Goal: Information Seeking & Learning: Learn about a topic

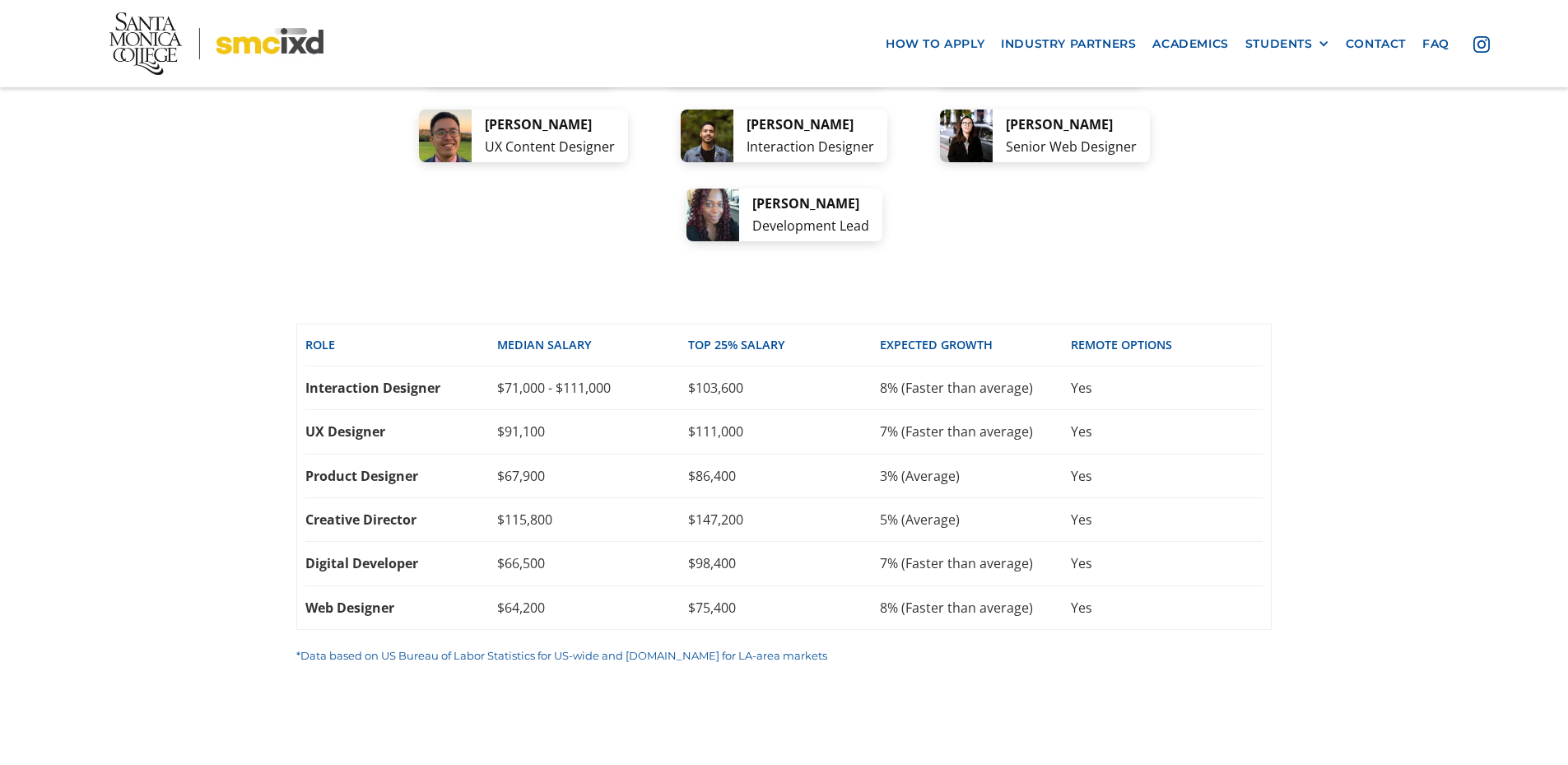
scroll to position [3457, 0]
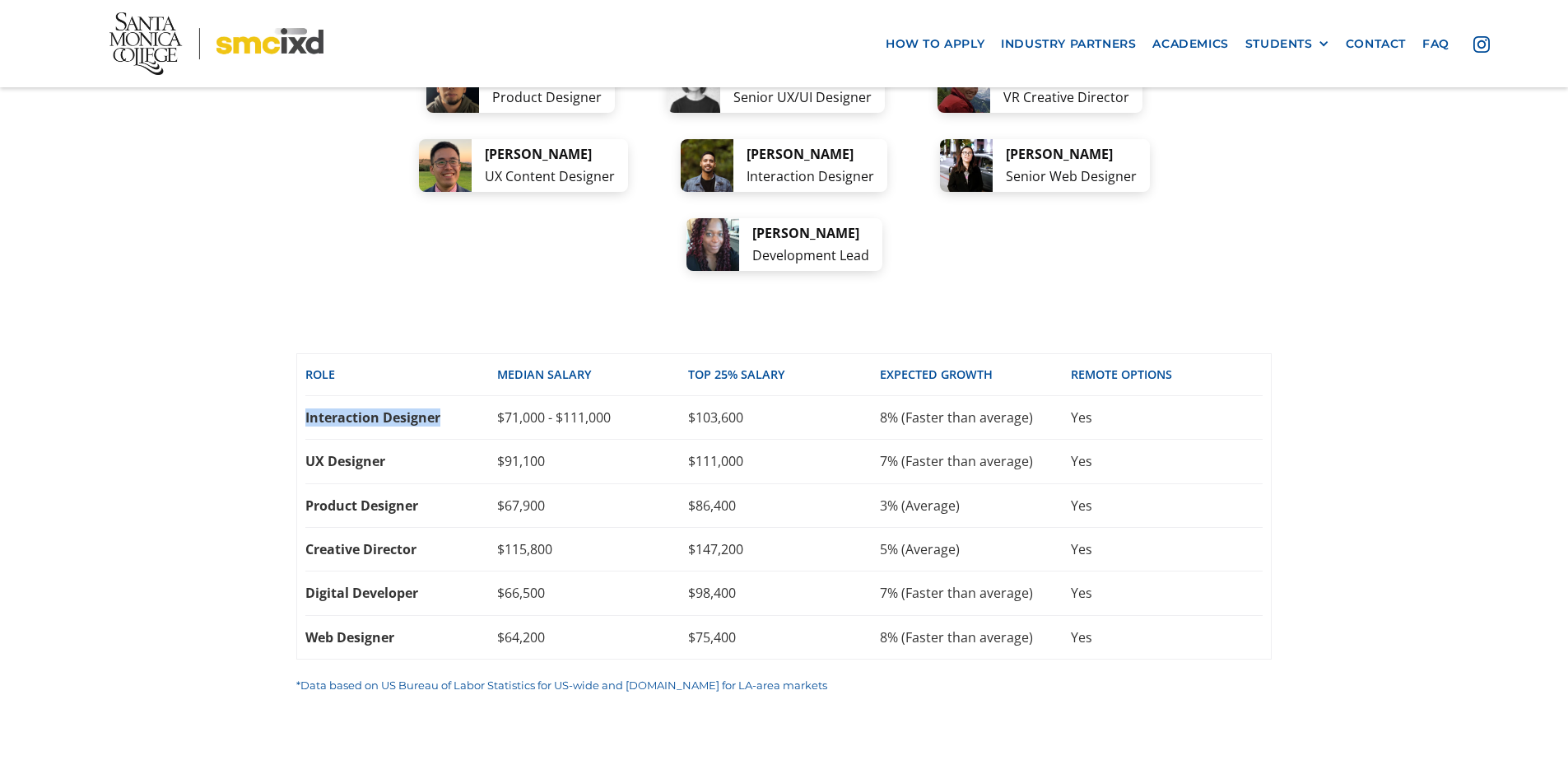
drag, startPoint x: 303, startPoint y: 296, endPoint x: 446, endPoint y: 300, distance: 143.1
click at [446, 353] on div "Role Median SALARY top 25% SALARY EXPECTED GROWTH REMOTE OPTIONS Interaction De…" at bounding box center [784, 506] width 976 height 307
copy div "Interaction Designer"
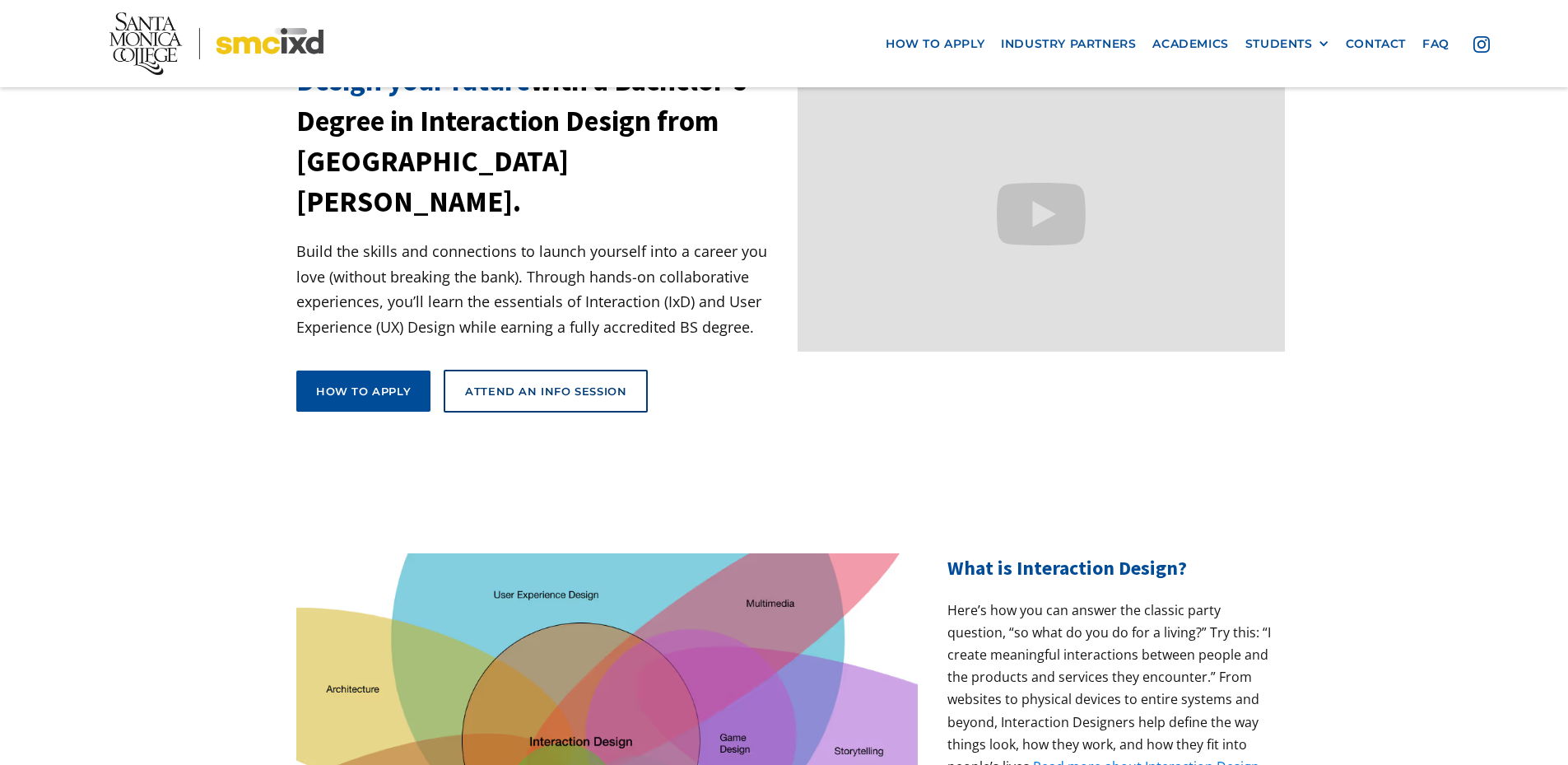
scroll to position [0, 0]
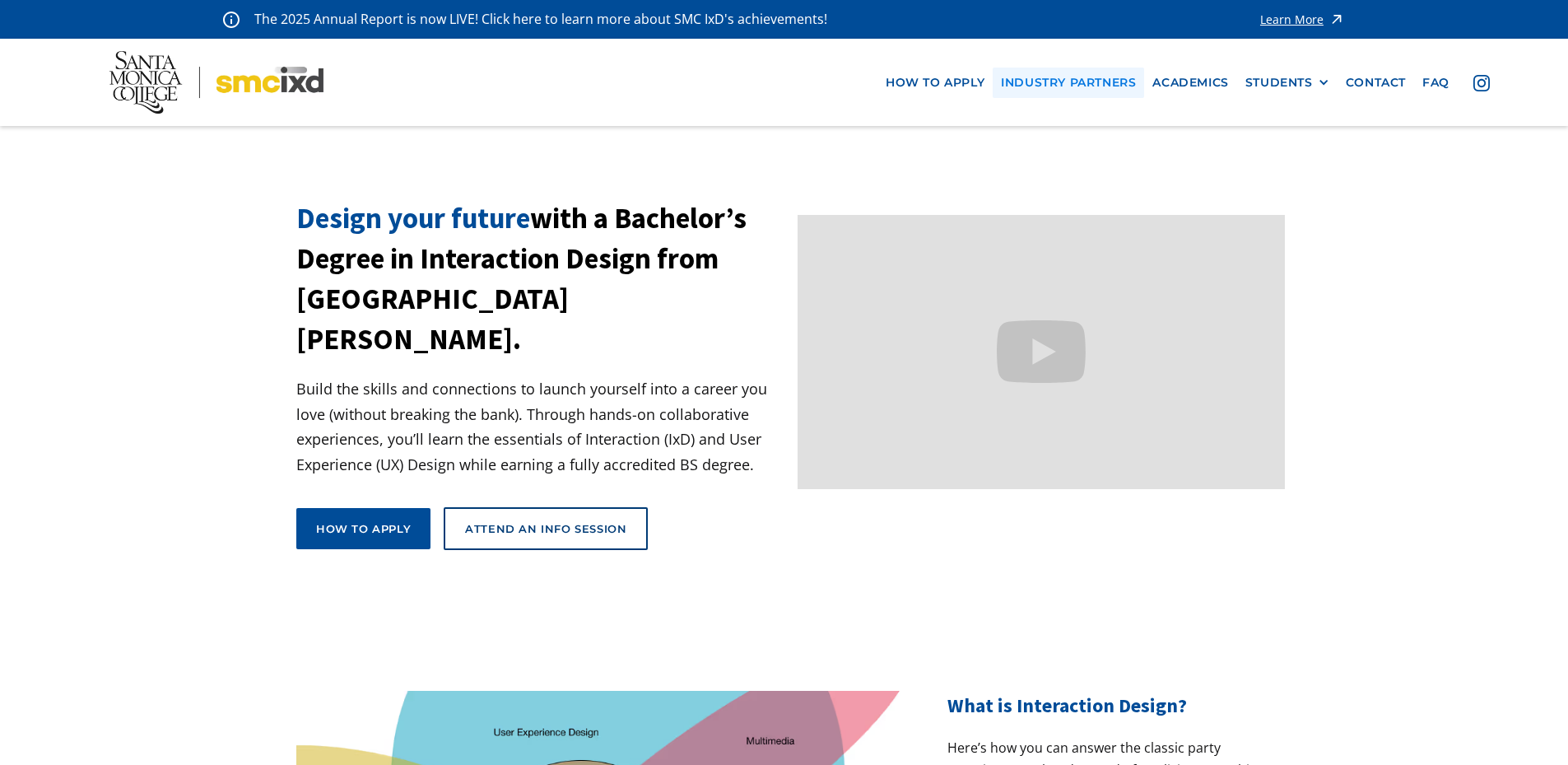
click at [1085, 78] on link "industry partners" at bounding box center [1068, 82] width 152 height 31
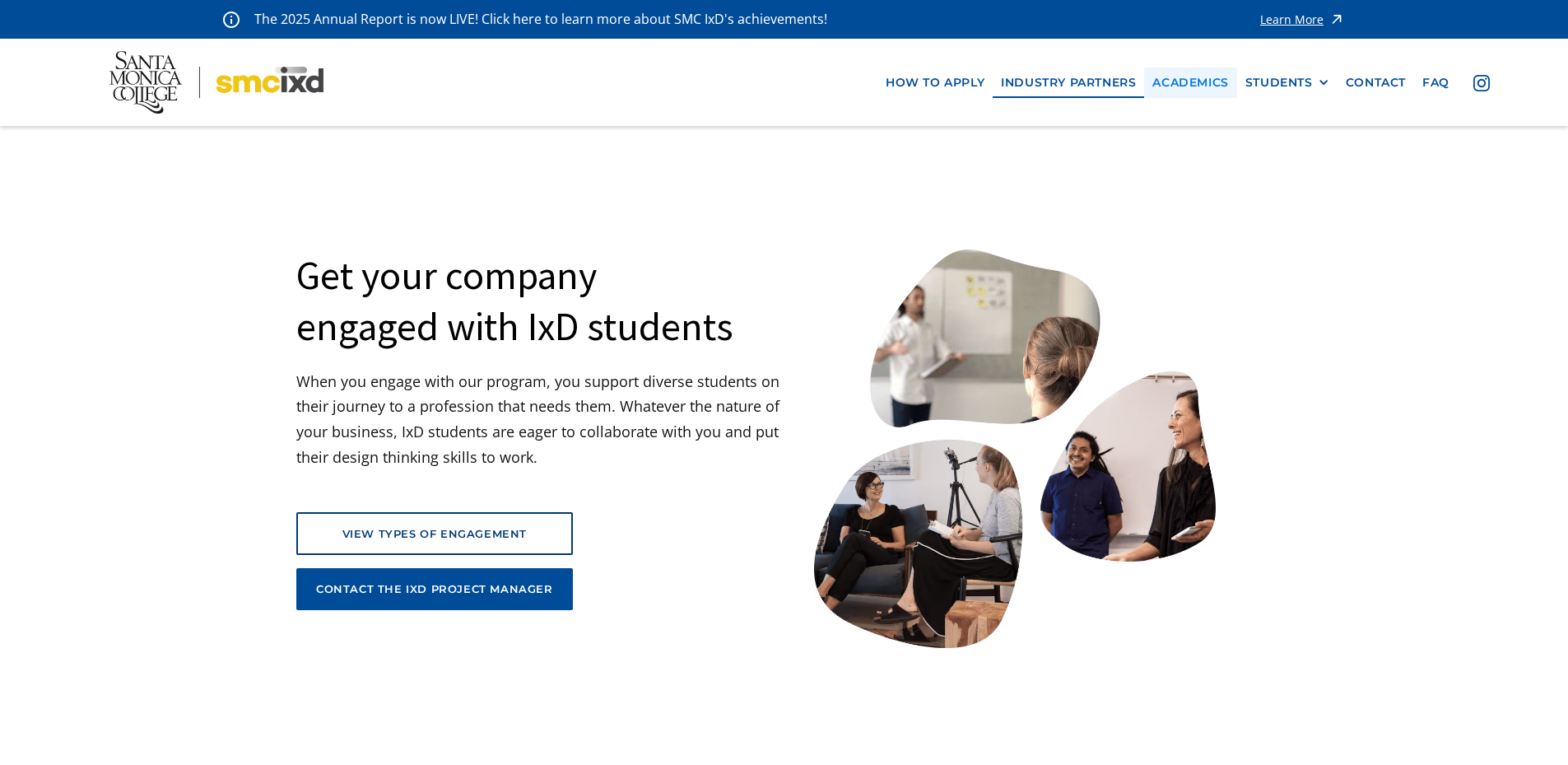
click at [1185, 85] on link "Academics" at bounding box center [1190, 82] width 92 height 31
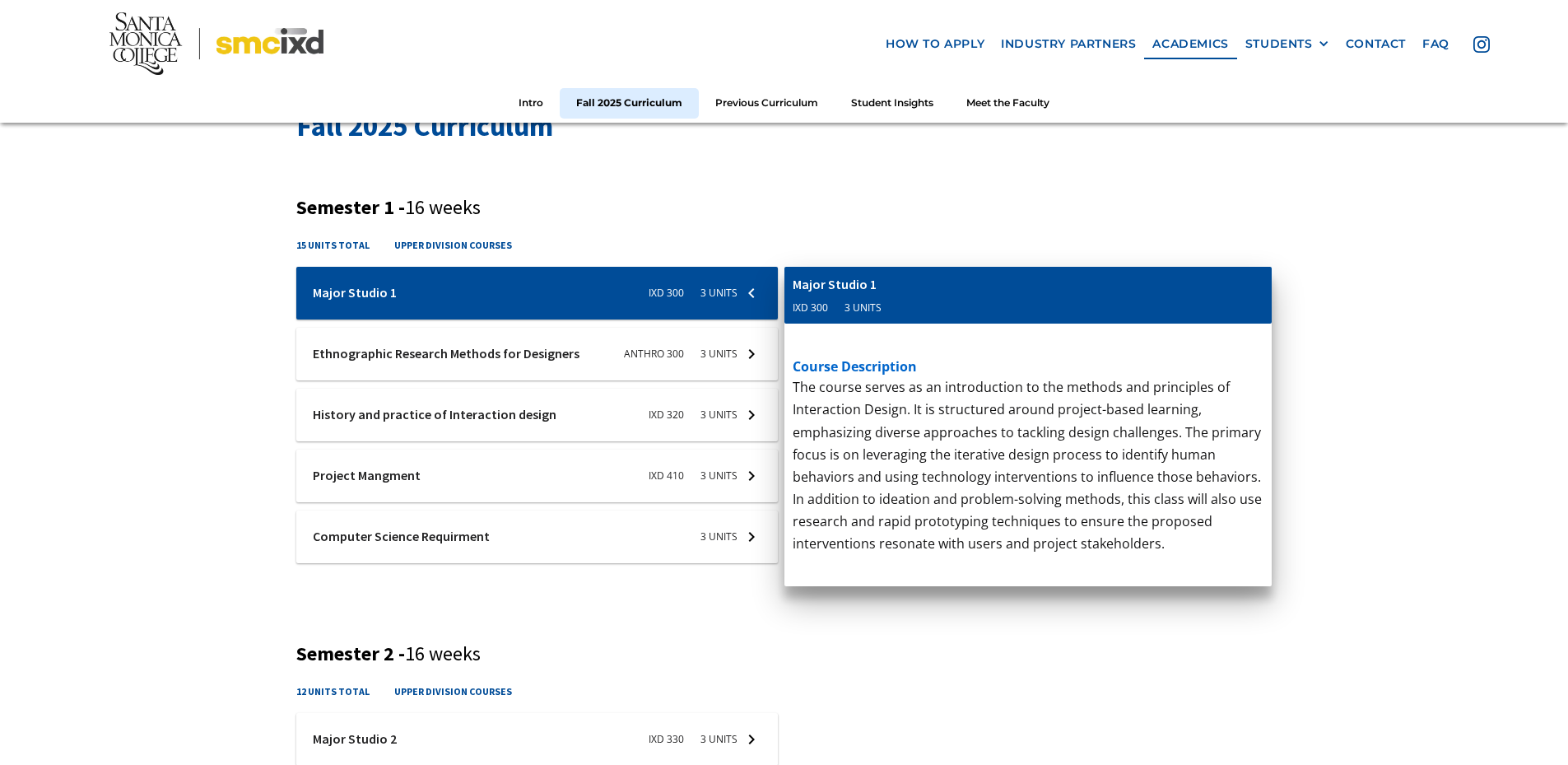
scroll to position [576, 0]
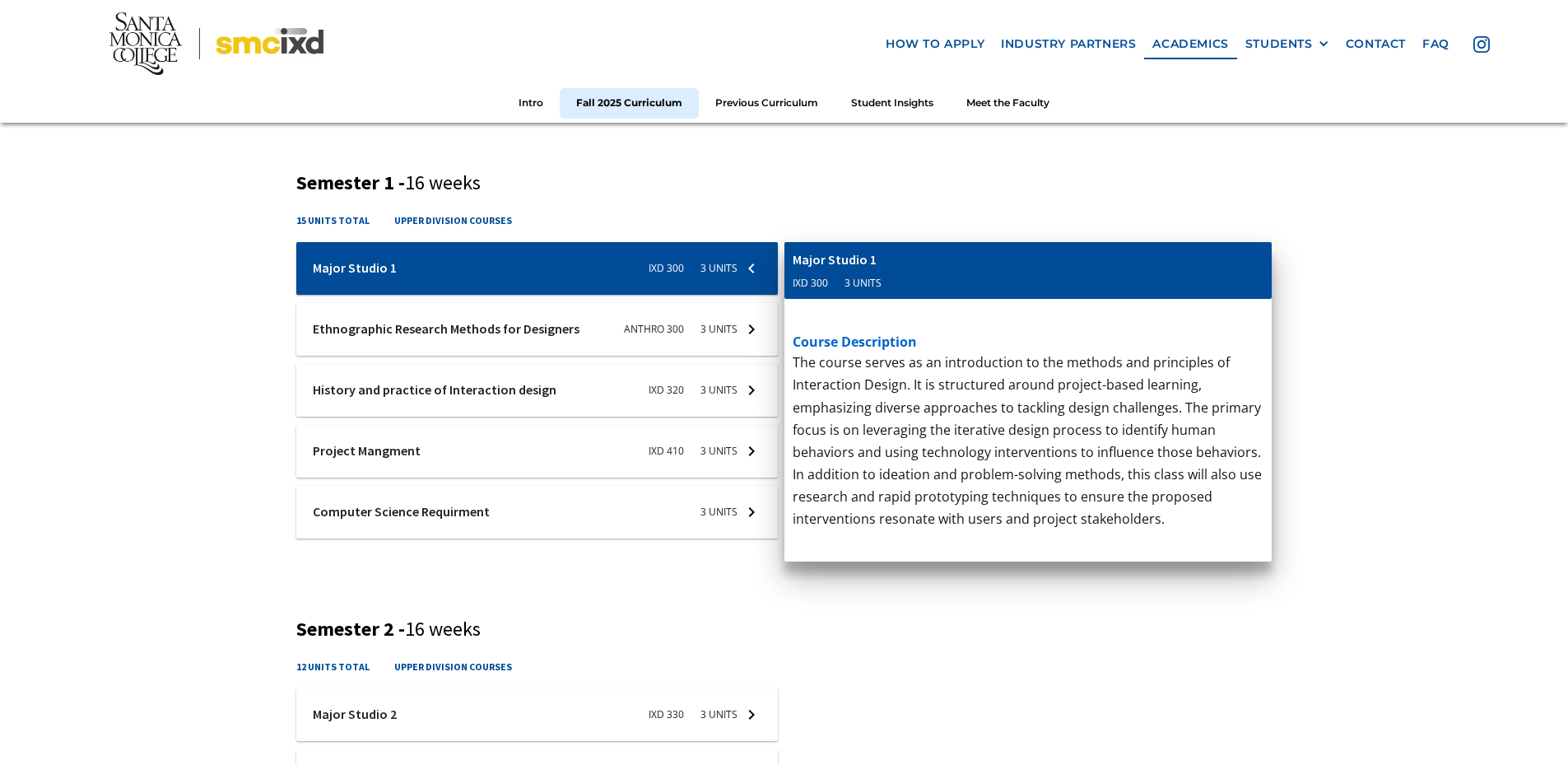
click at [328, 226] on h4 "15 units total" at bounding box center [333, 220] width 73 height 16
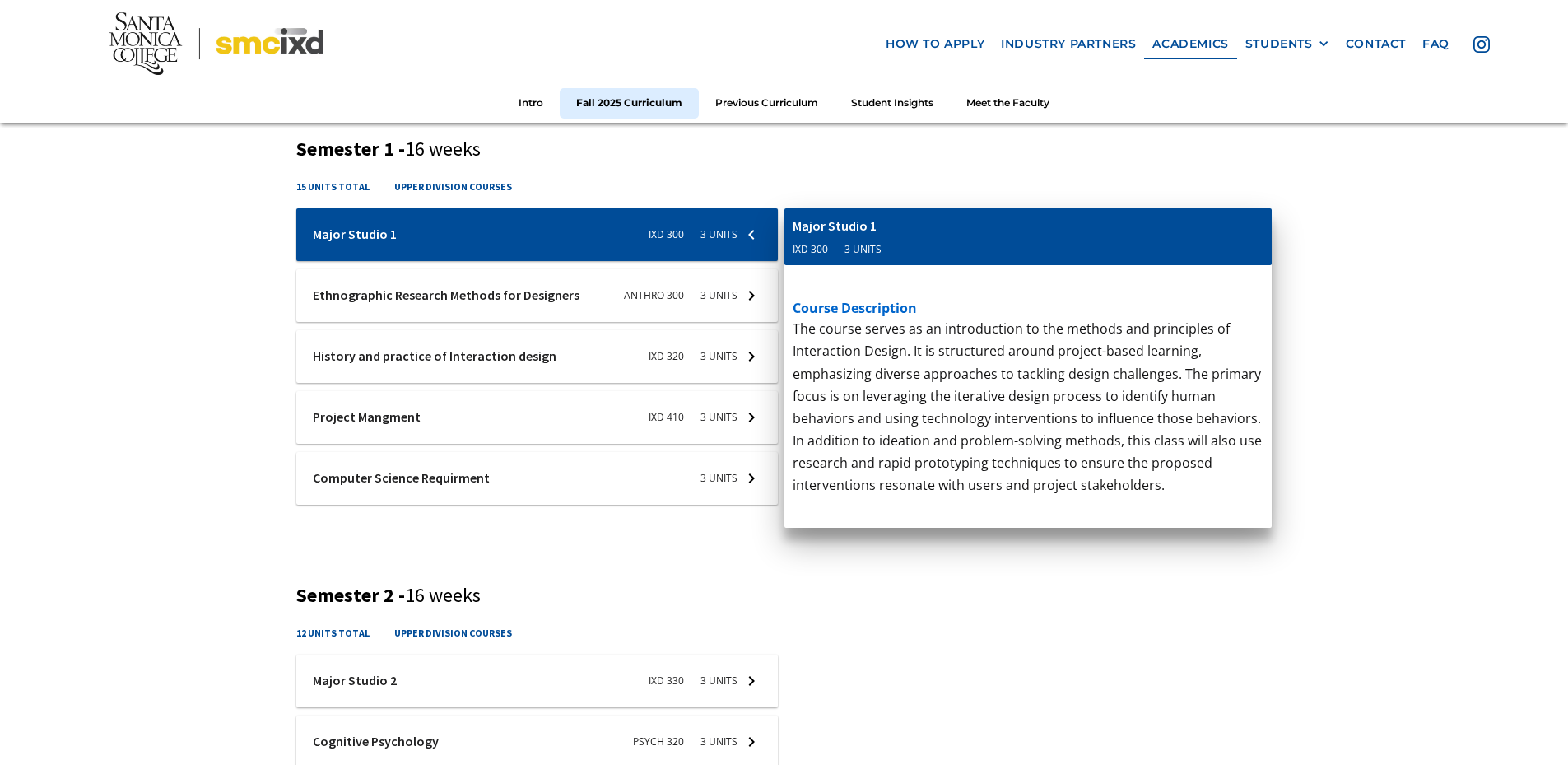
scroll to position [659, 0]
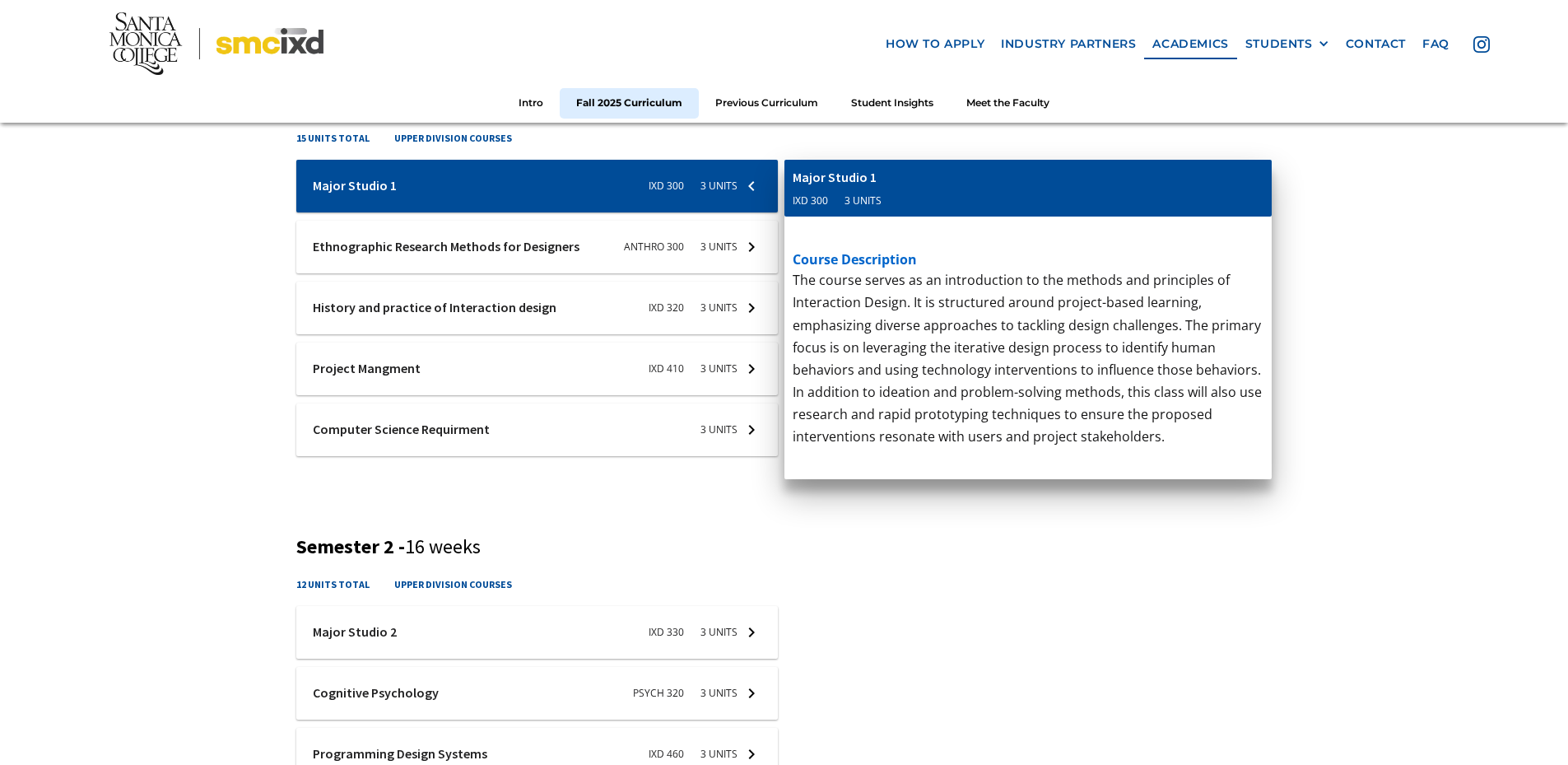
click at [696, 212] on div at bounding box center [537, 186] width 482 height 53
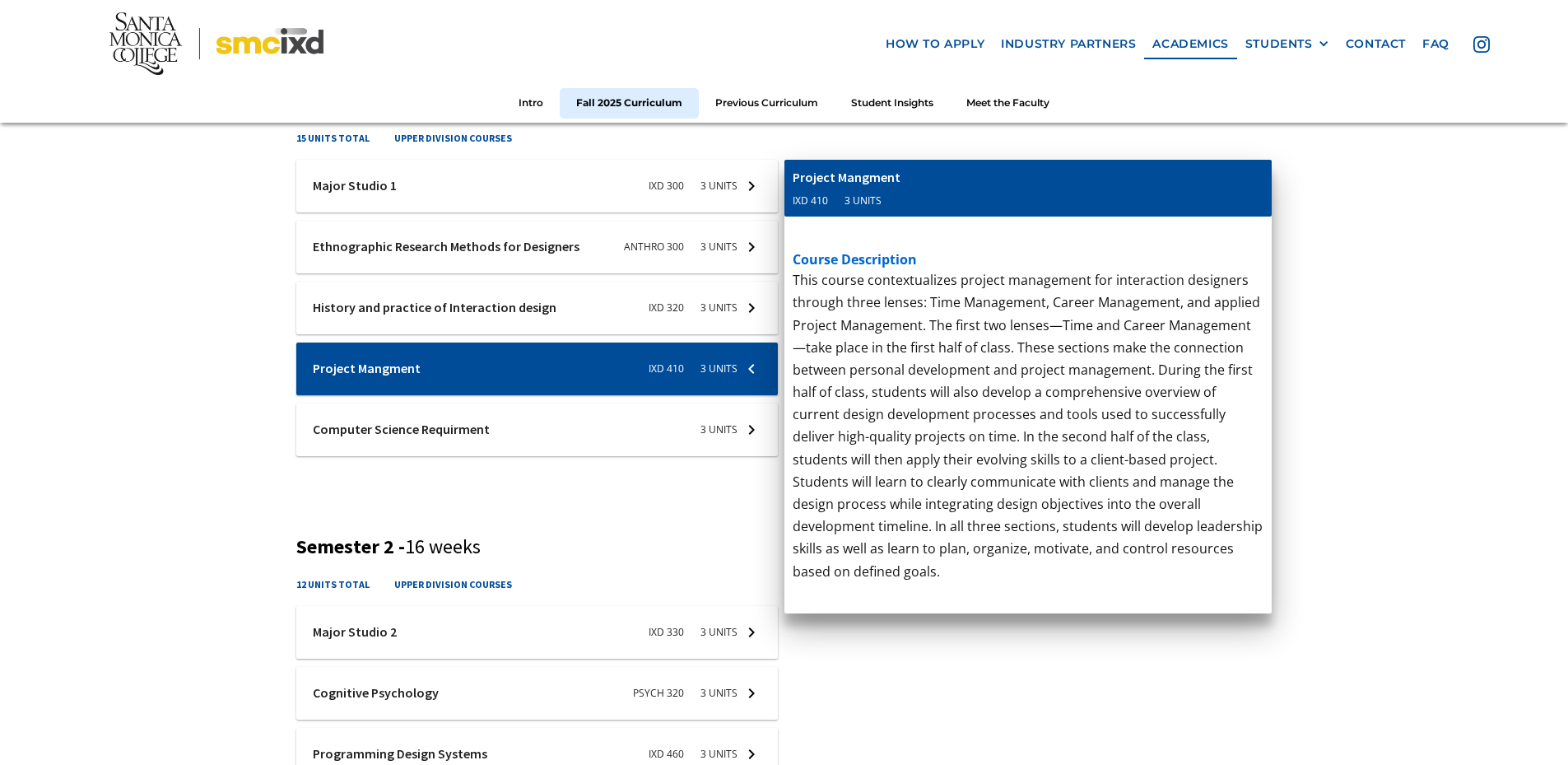
click at [685, 212] on div at bounding box center [537, 186] width 482 height 53
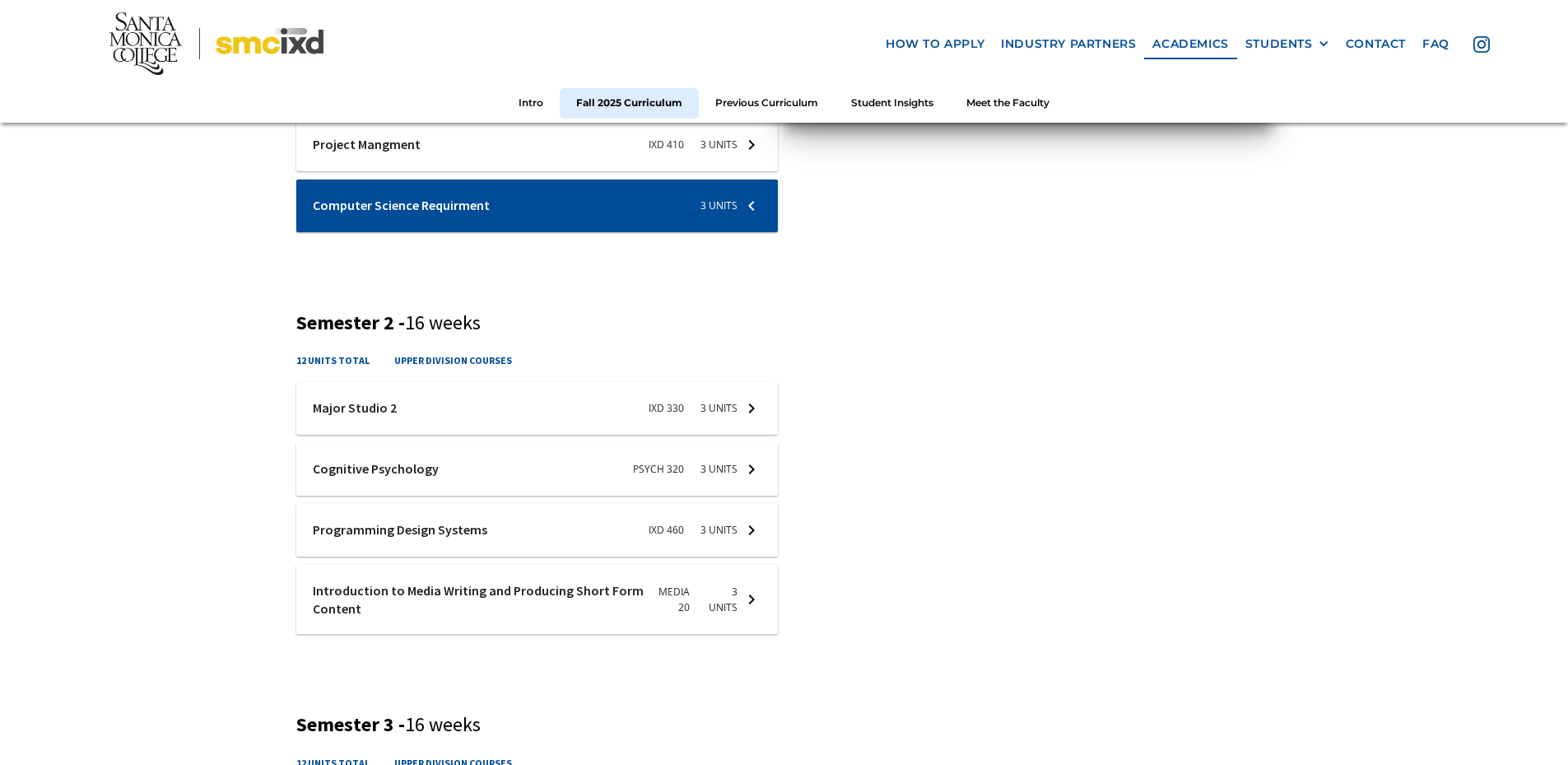
scroll to position [988, 0]
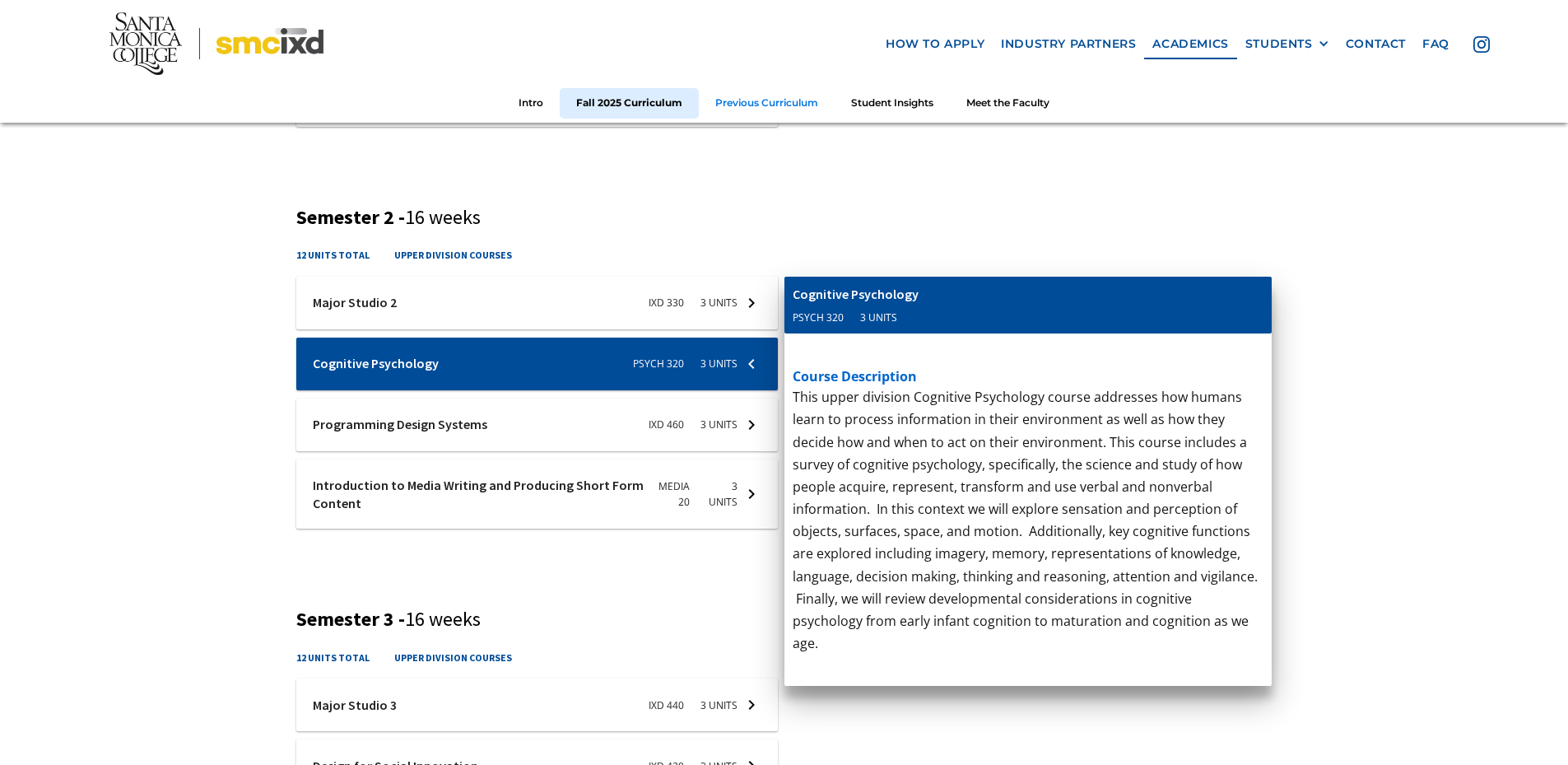
click at [767, 99] on link "Previous Curriculum" at bounding box center [766, 103] width 136 height 31
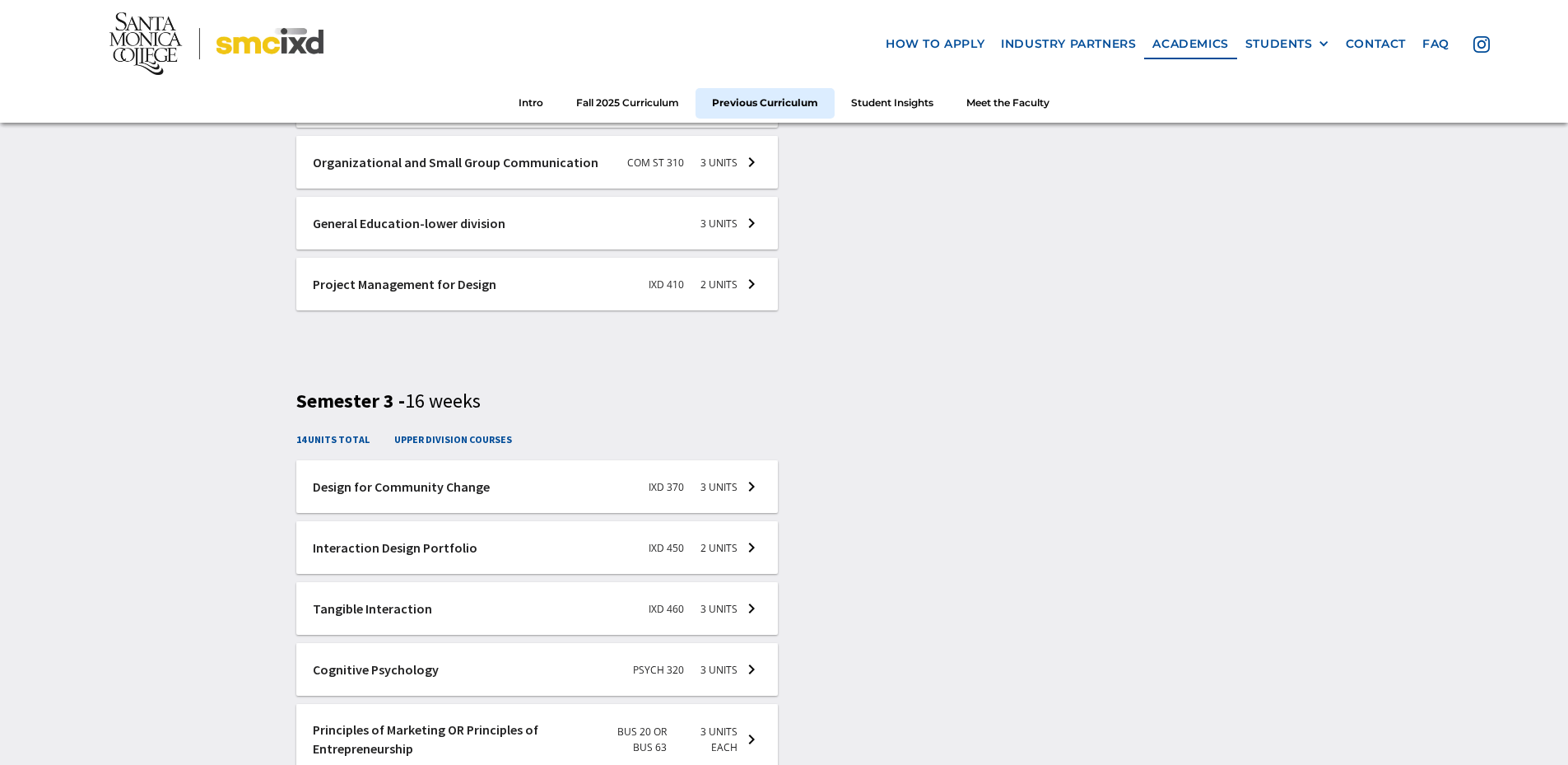
scroll to position [2745, 0]
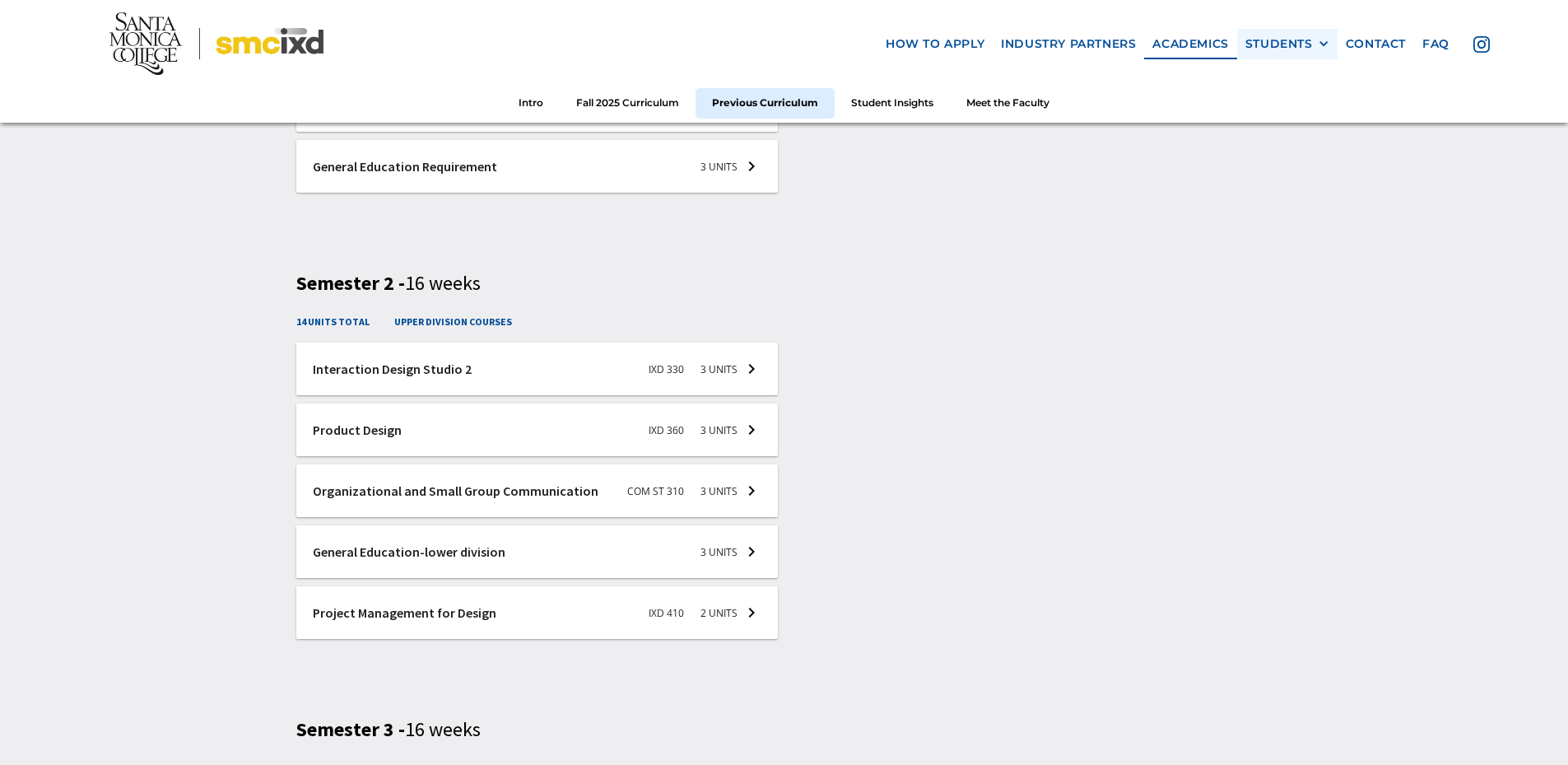
click at [1308, 39] on div "STUDENTS" at bounding box center [1278, 44] width 68 height 14
click at [1270, 74] on link "GRAD SHOW 2023" at bounding box center [1319, 74] width 148 height 31
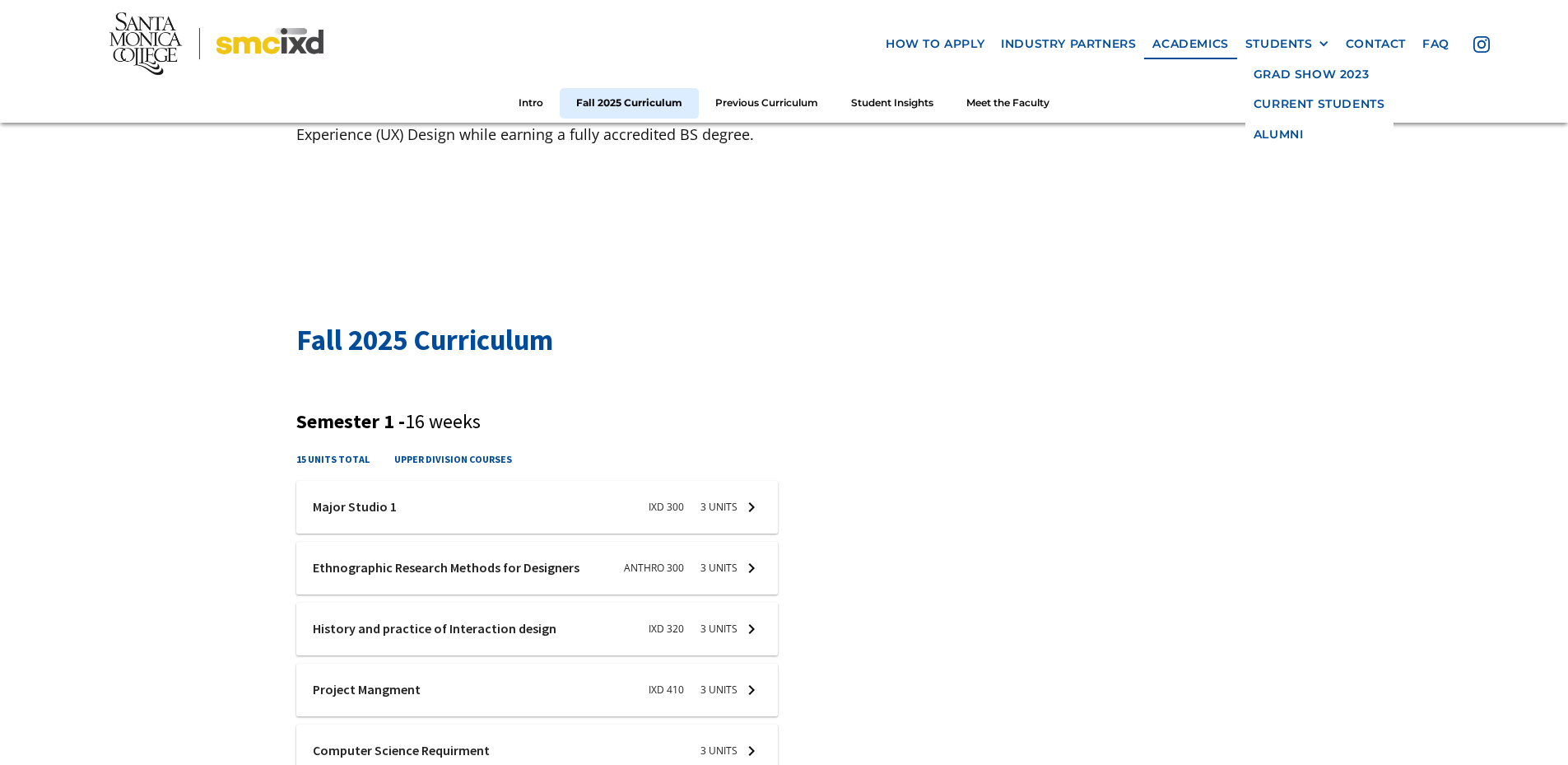
scroll to position [329, 0]
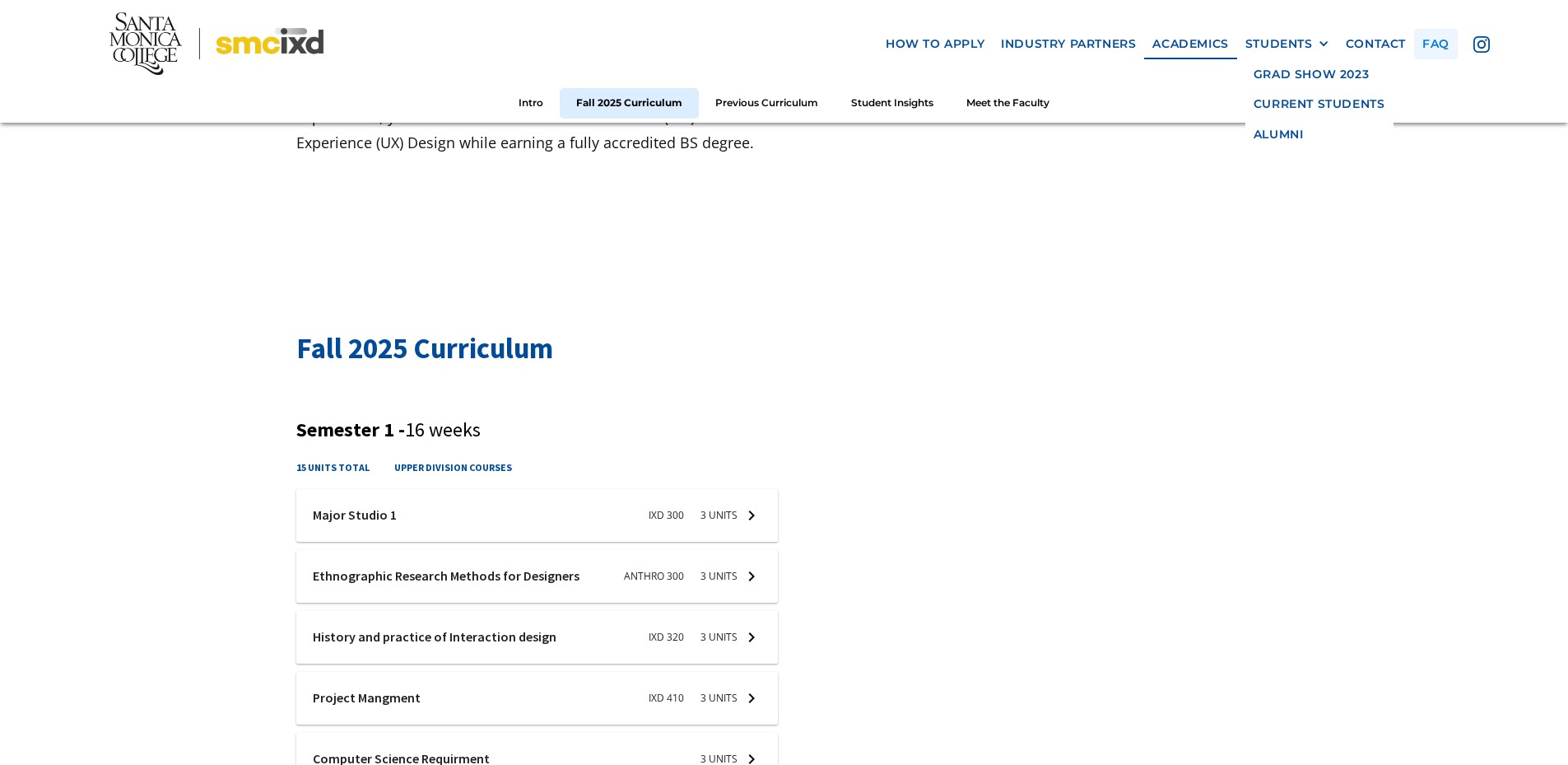
click at [1427, 42] on link "faq" at bounding box center [1436, 44] width 44 height 31
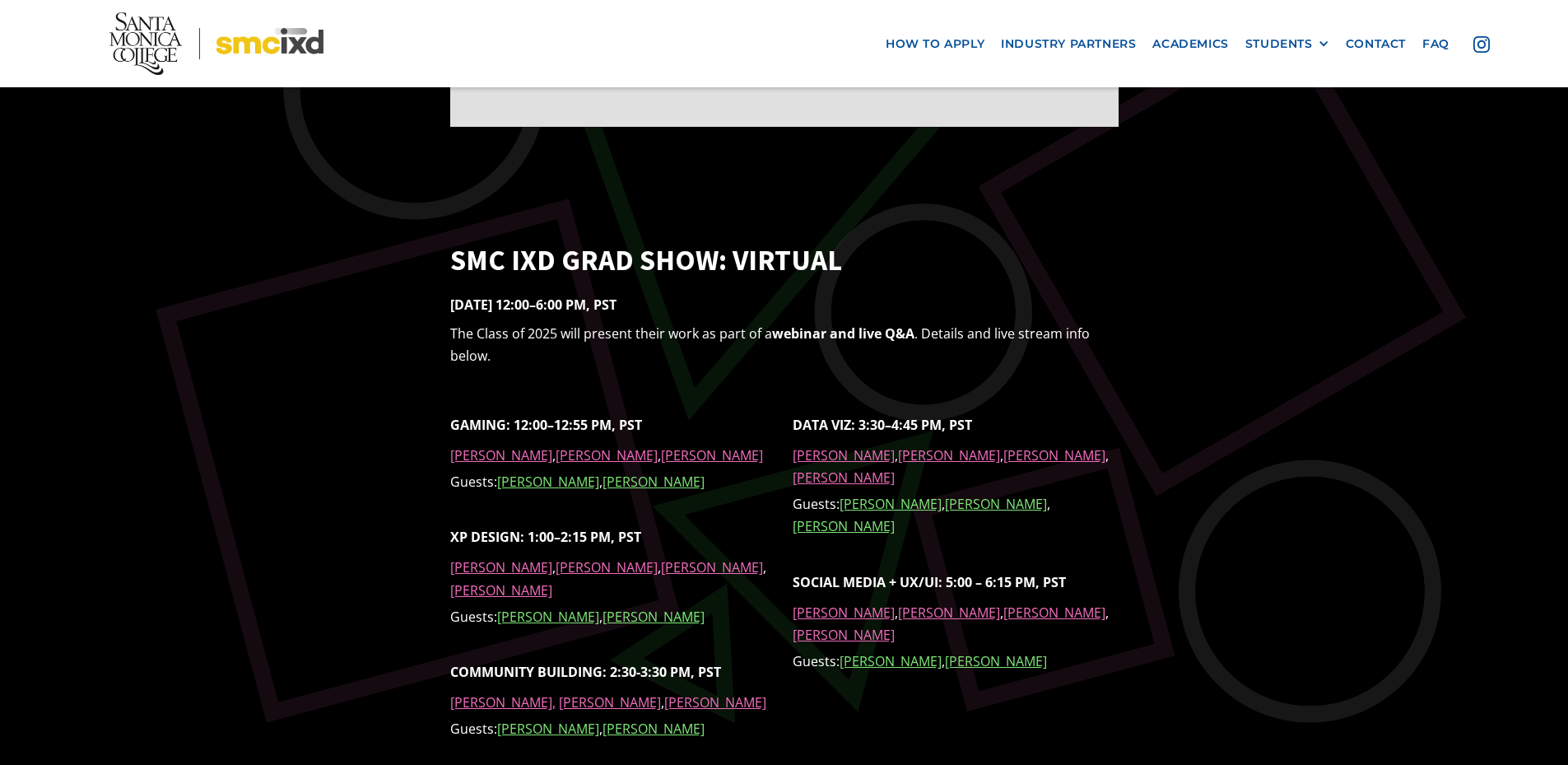
scroll to position [1152, 0]
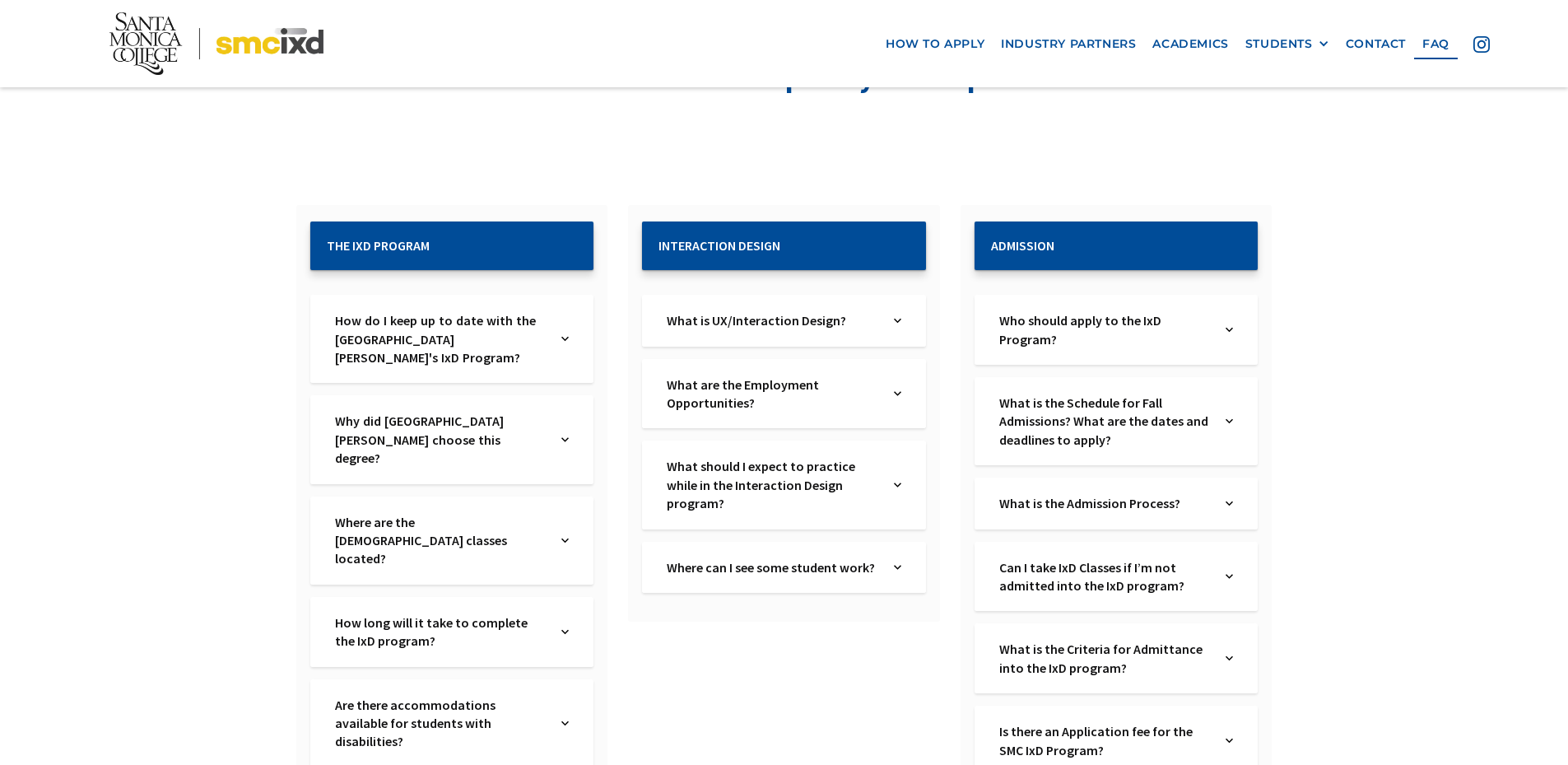
scroll to position [247, 0]
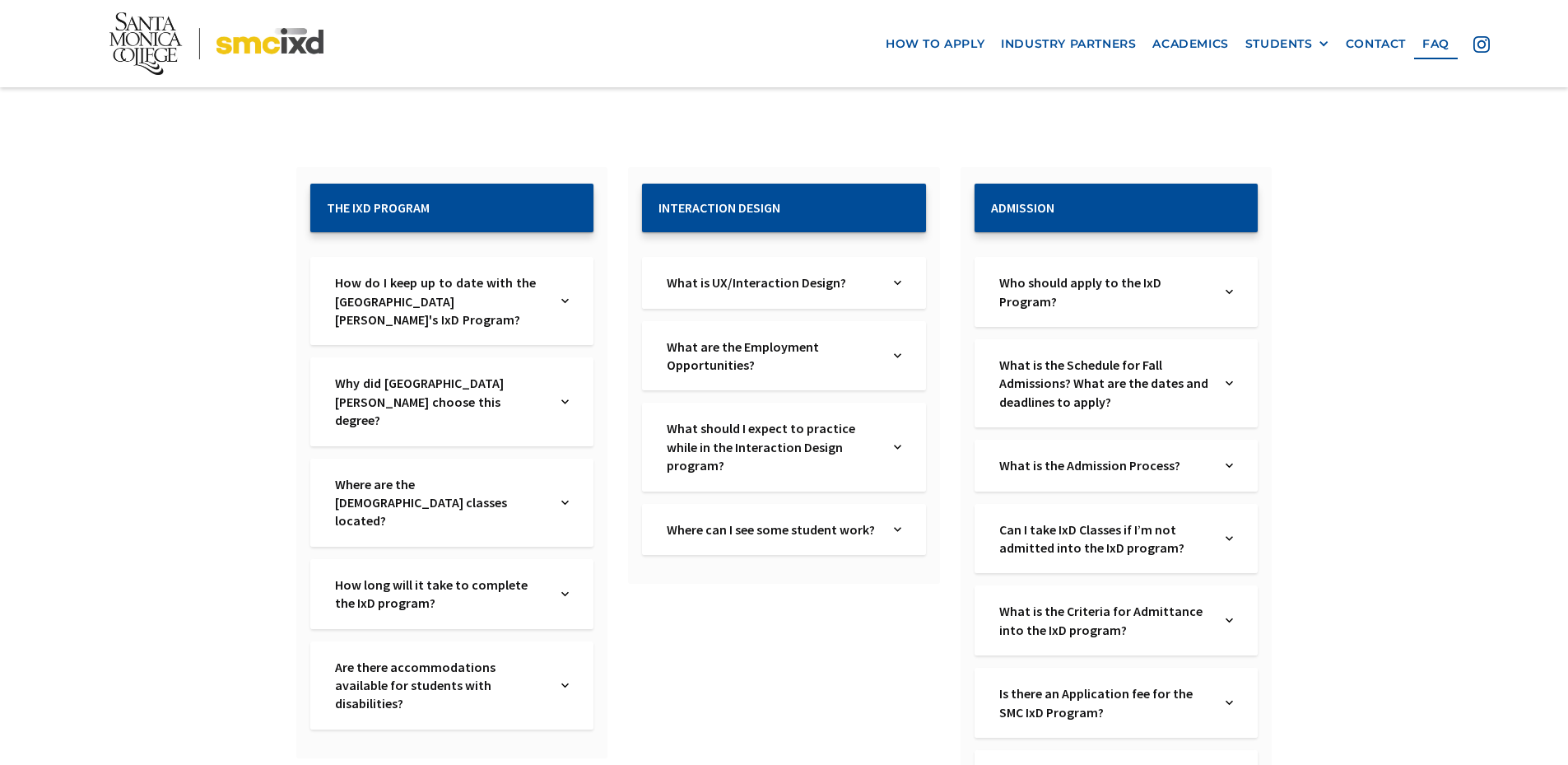
click at [568, 394] on img at bounding box center [565, 401] width 7 height 55
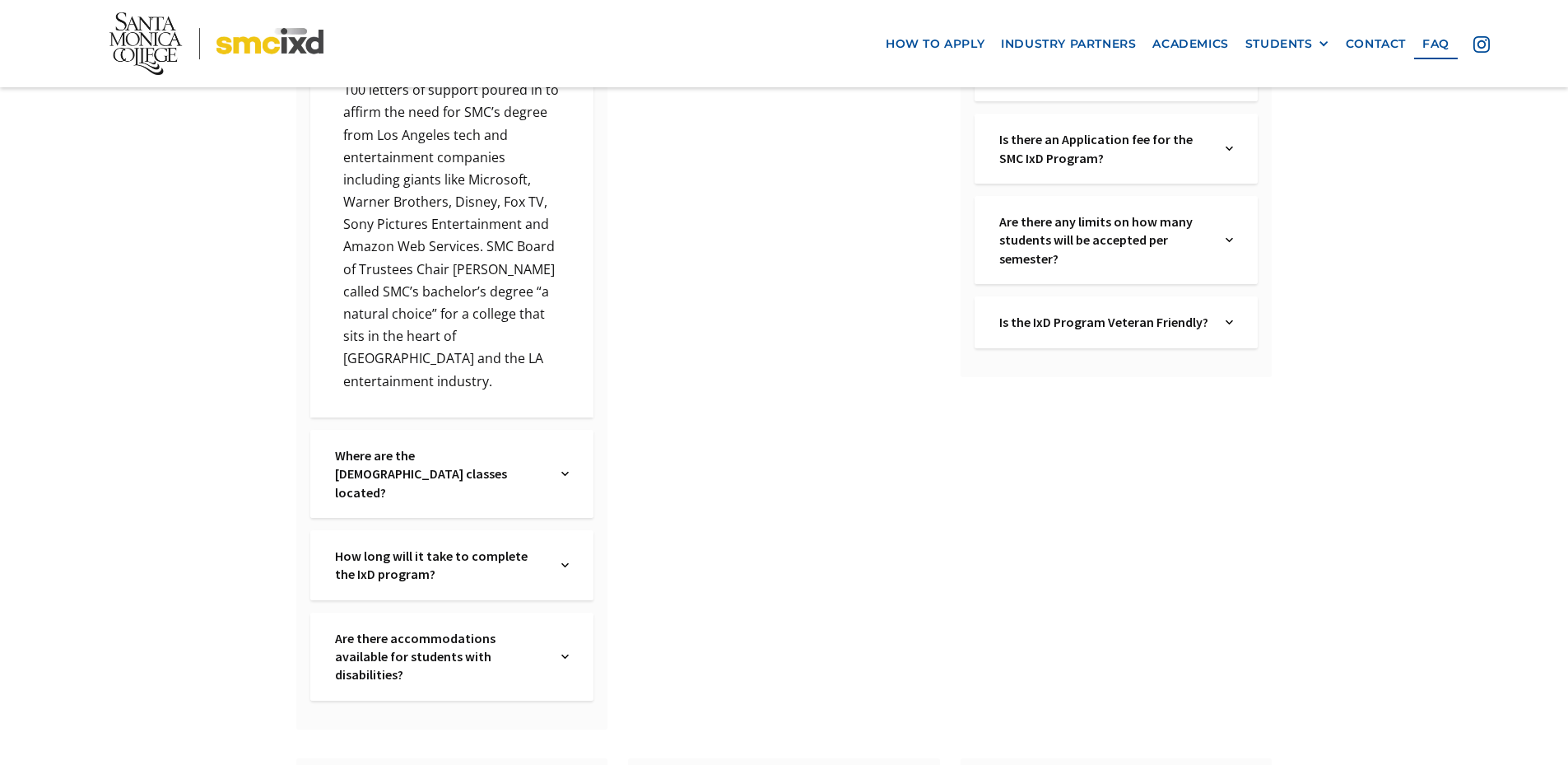
scroll to position [823, 0]
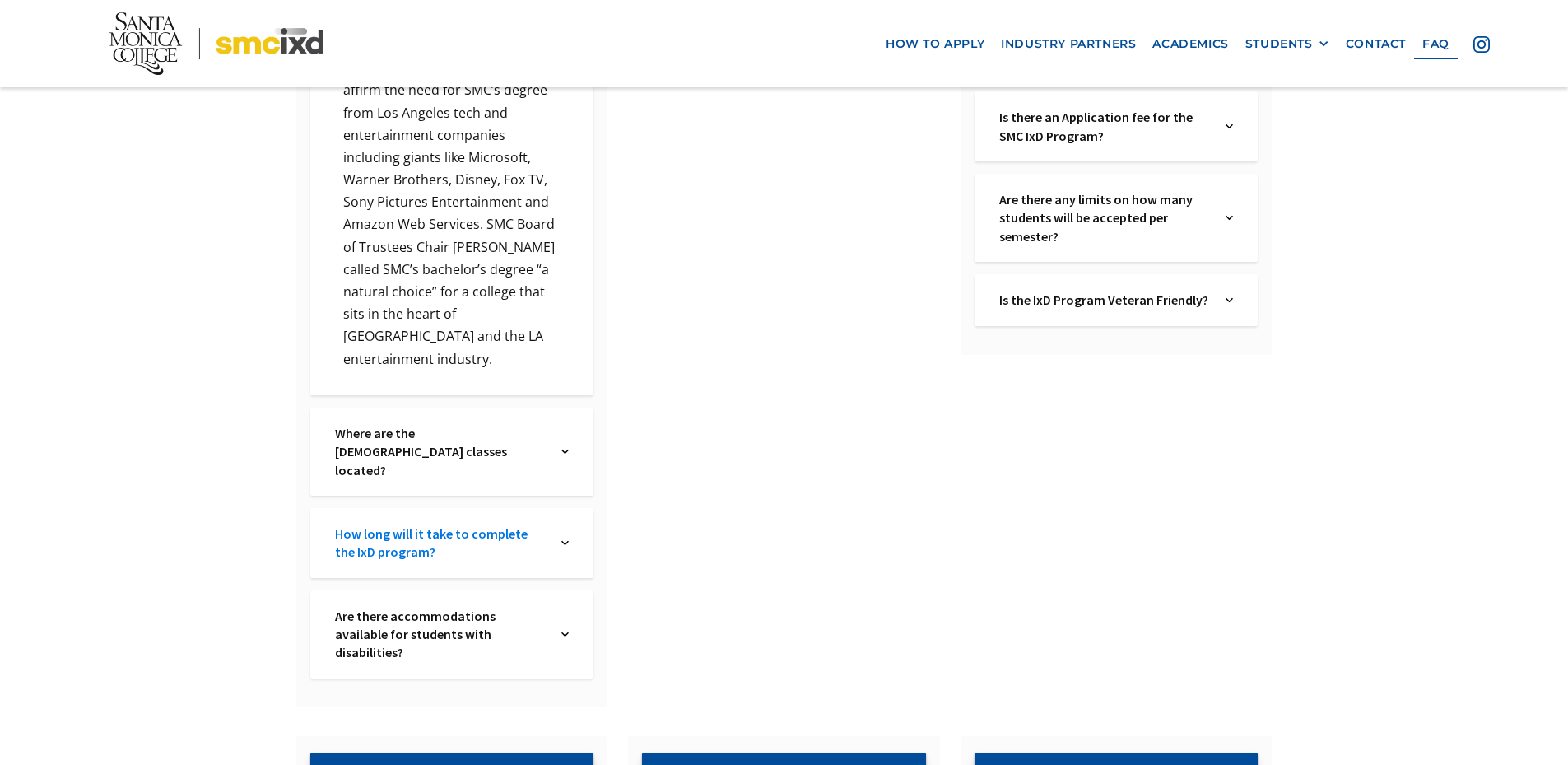
click at [510, 525] on link "How long will it take to complete the IxD program?" at bounding box center [440, 543] width 211 height 37
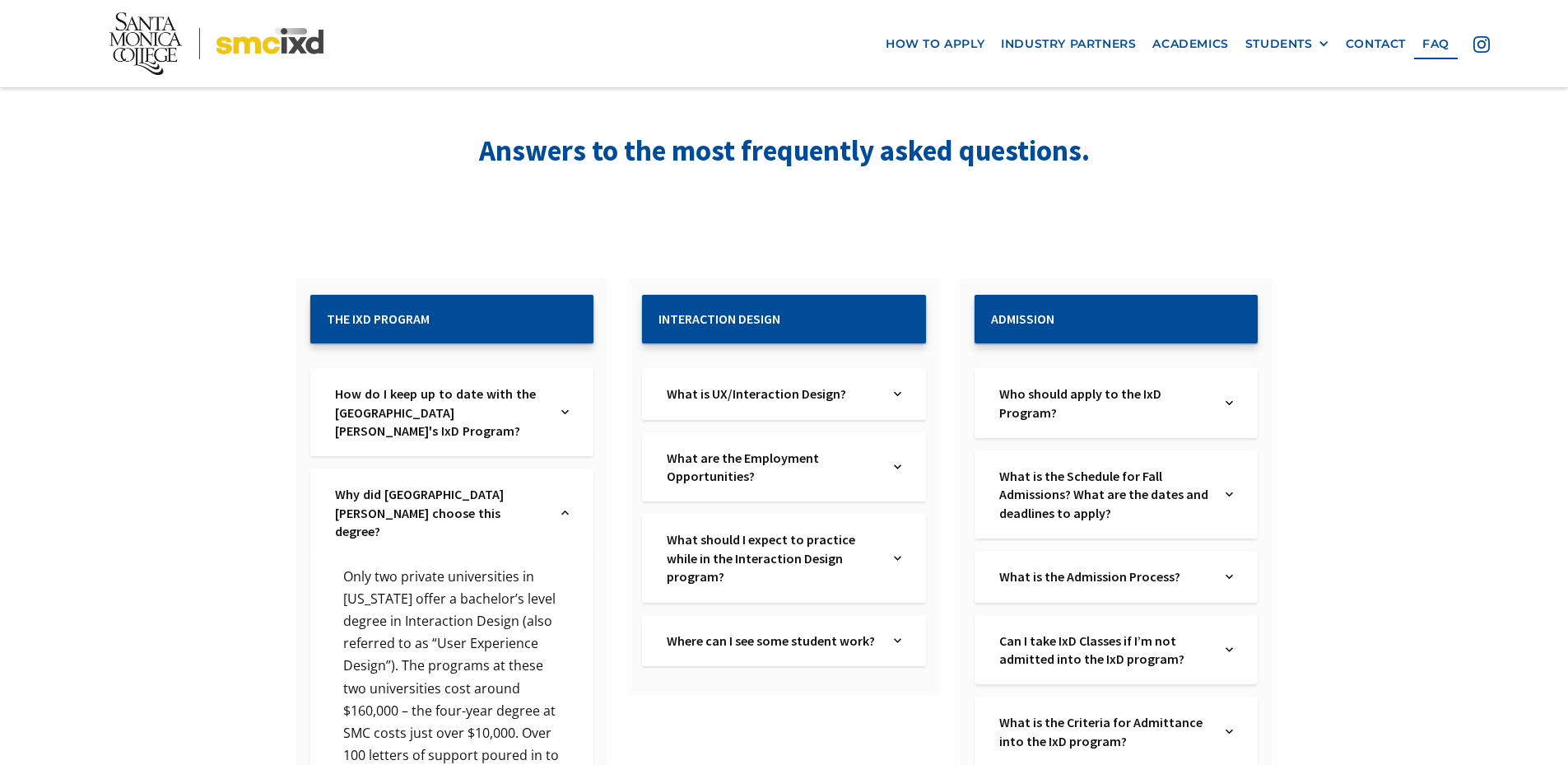
scroll to position [165, 0]
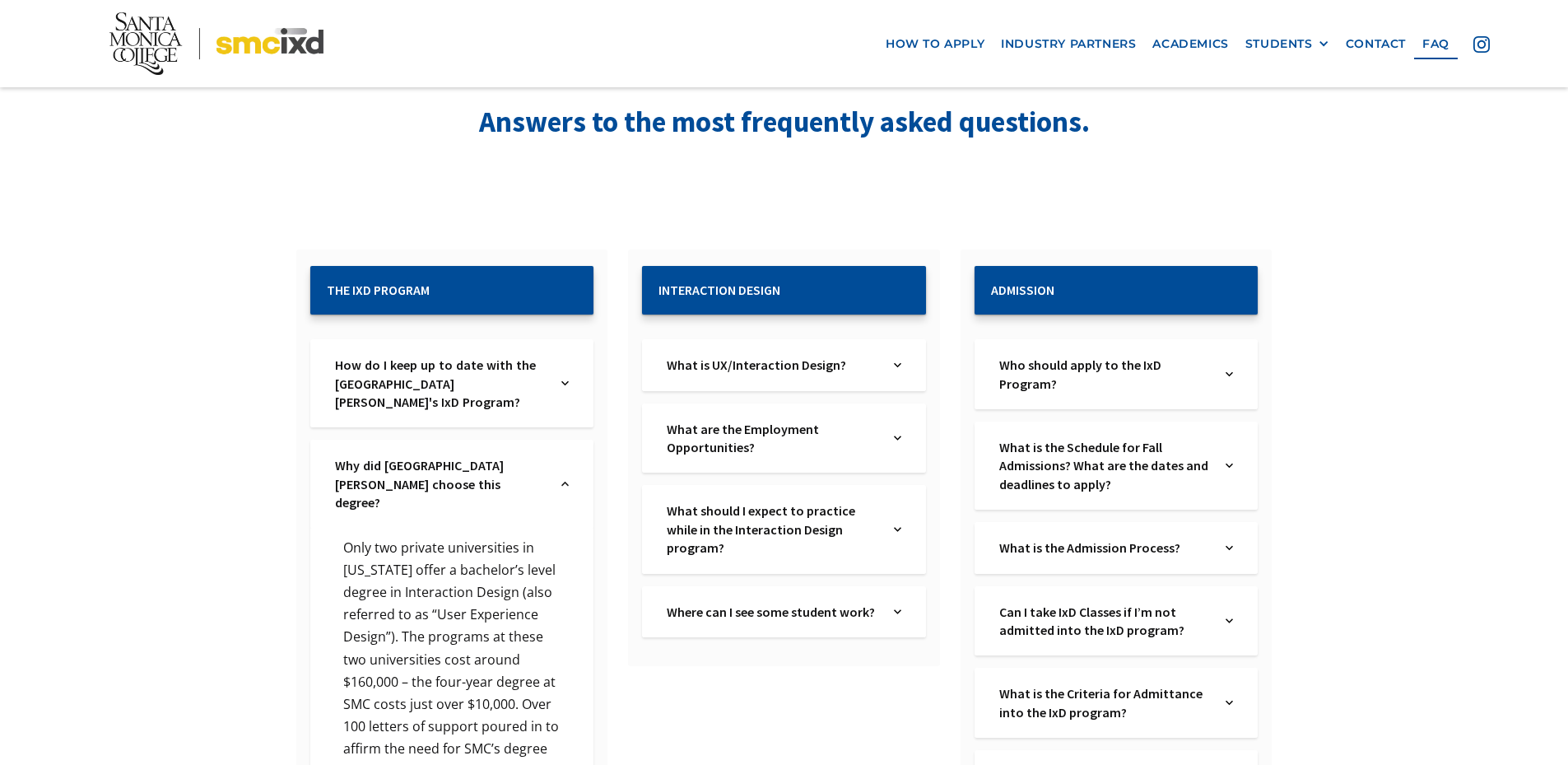
click at [884, 609] on div "Where can I see some student work? Text Link" at bounding box center [784, 611] width 283 height 51
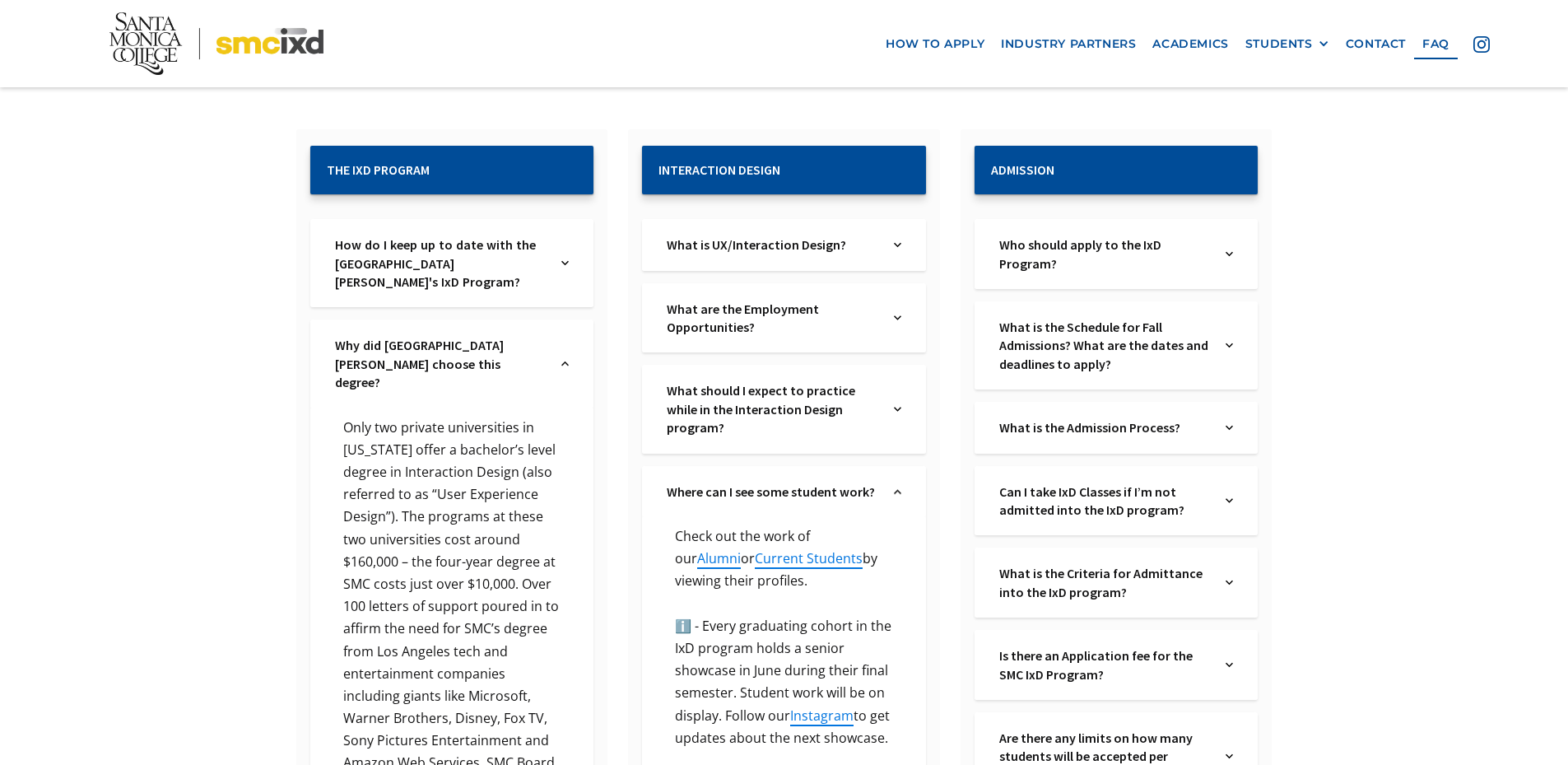
scroll to position [247, 0]
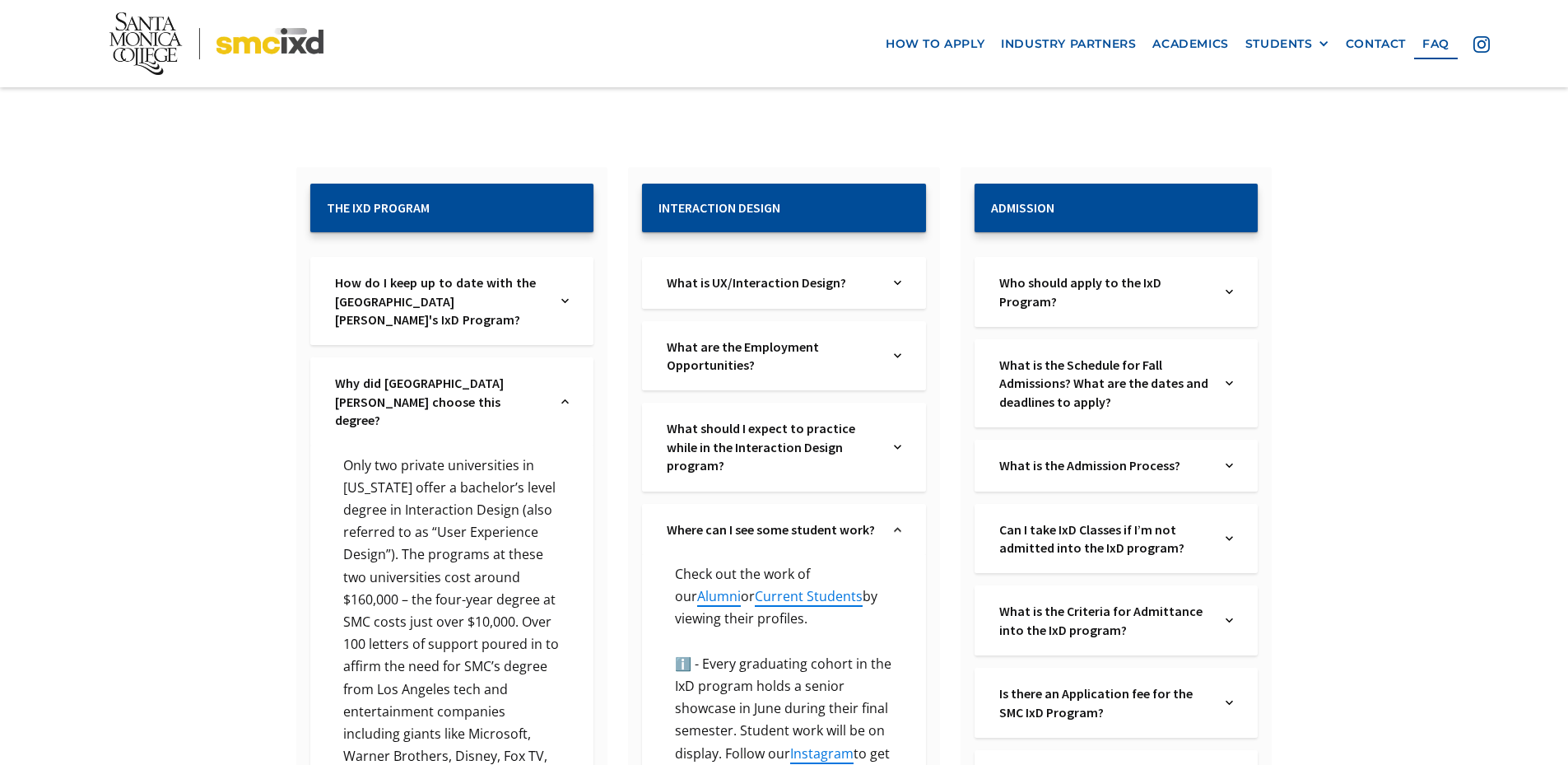
click at [1220, 288] on div "Who should apply to the IxD Program? Text Link" at bounding box center [1116, 292] width 283 height 70
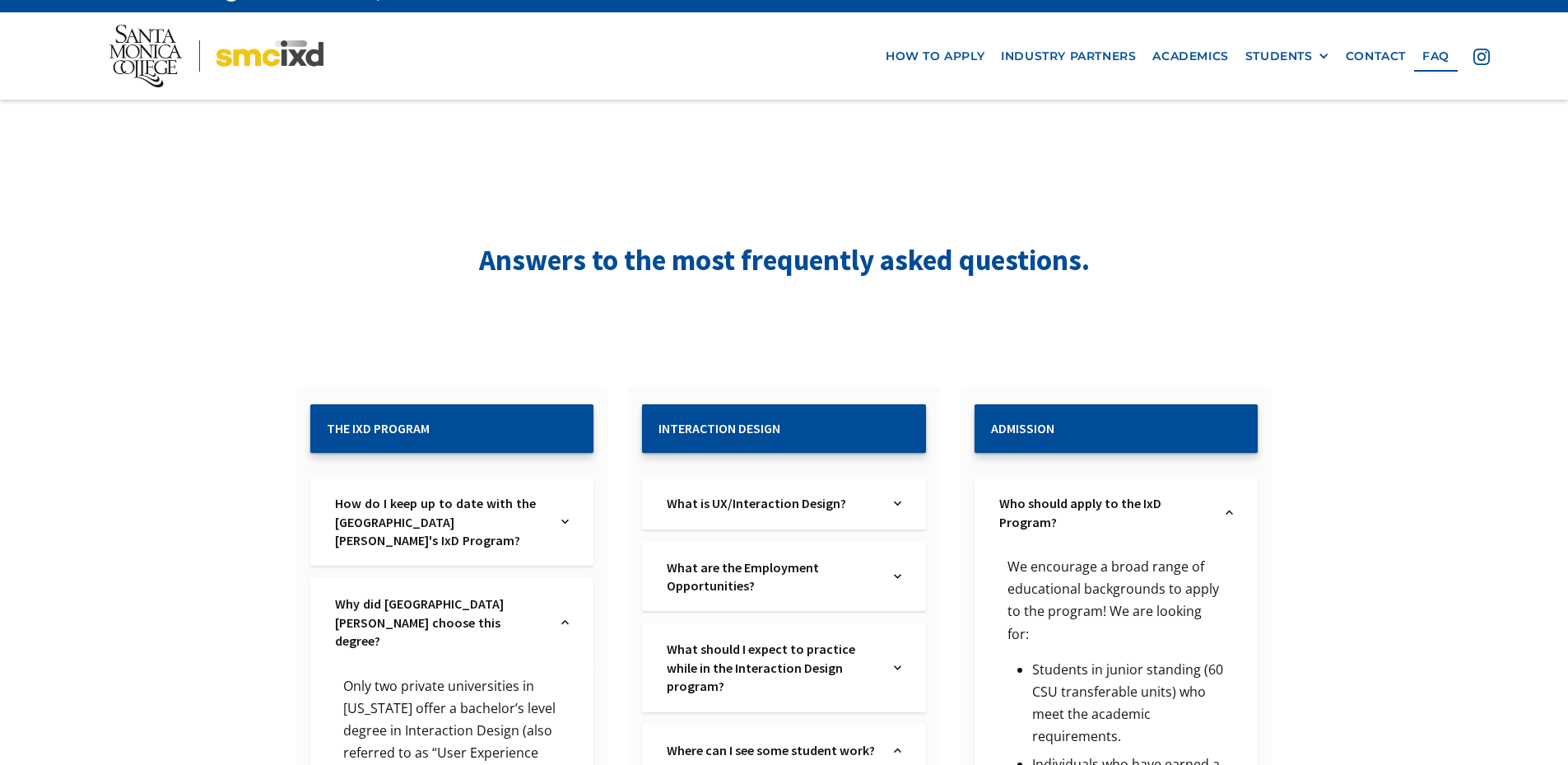
scroll to position [0, 0]
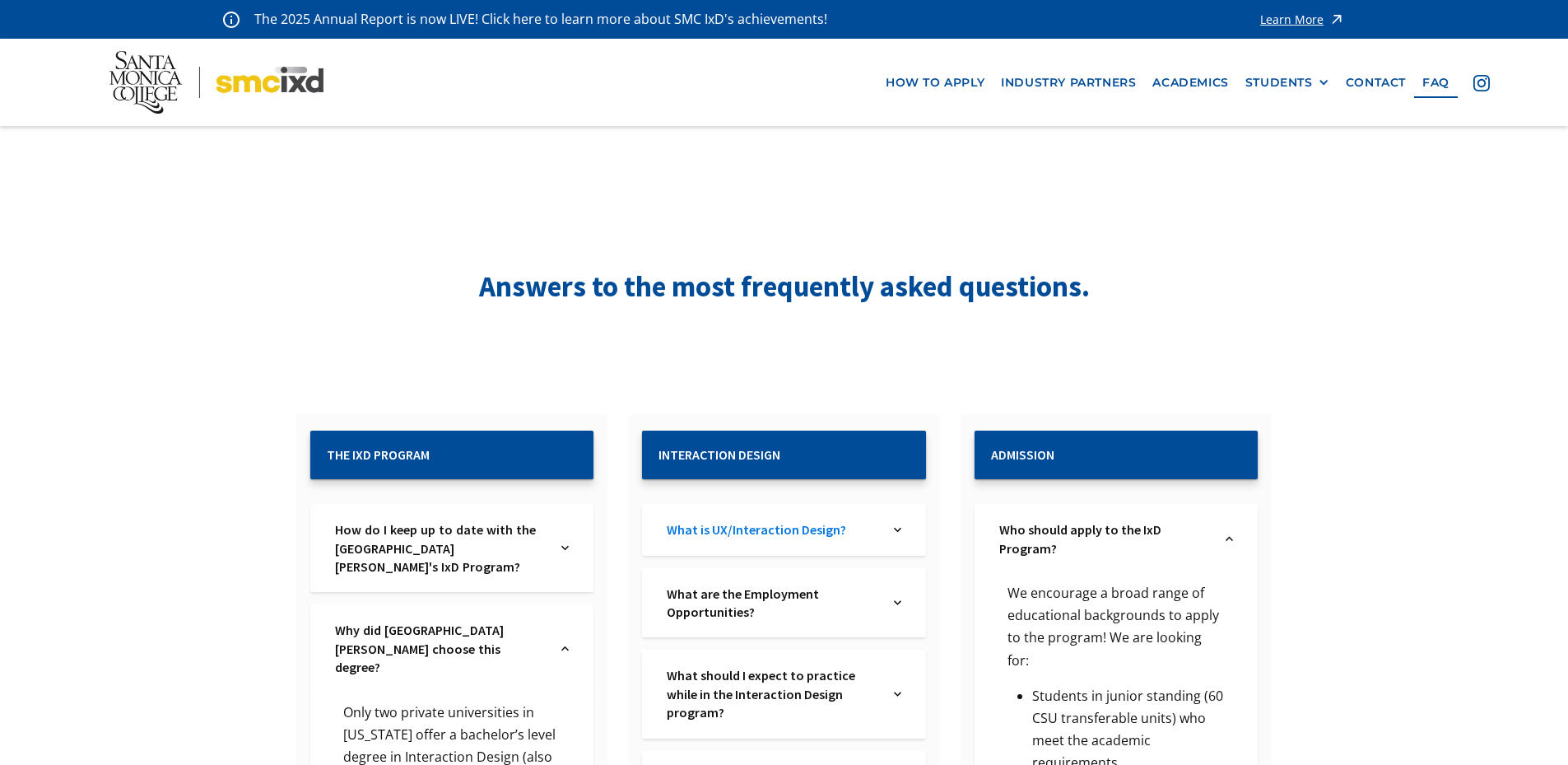
click at [734, 525] on link "What is UX/Interaction Design?" at bounding box center [772, 529] width 211 height 18
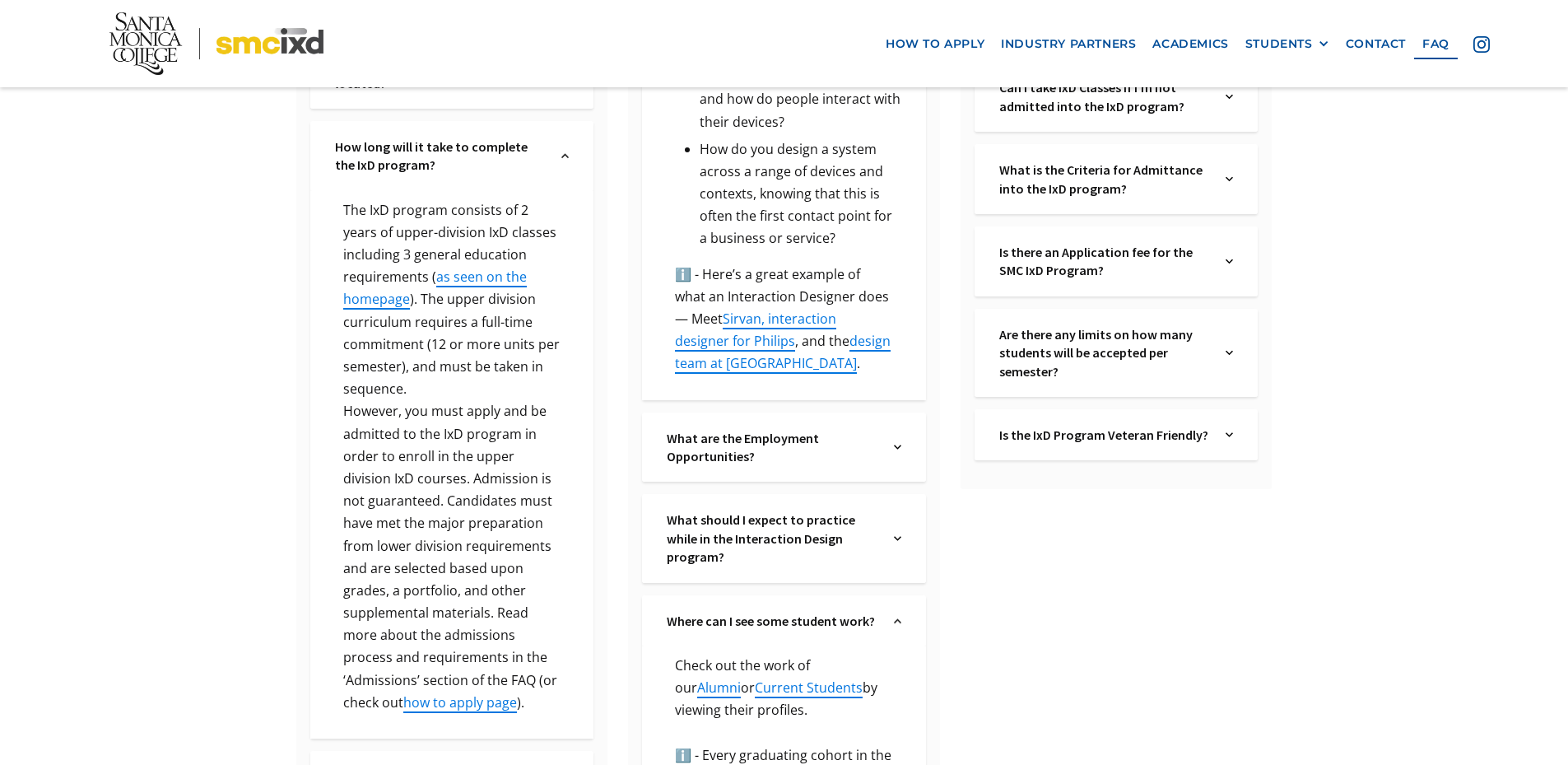
scroll to position [1234, 0]
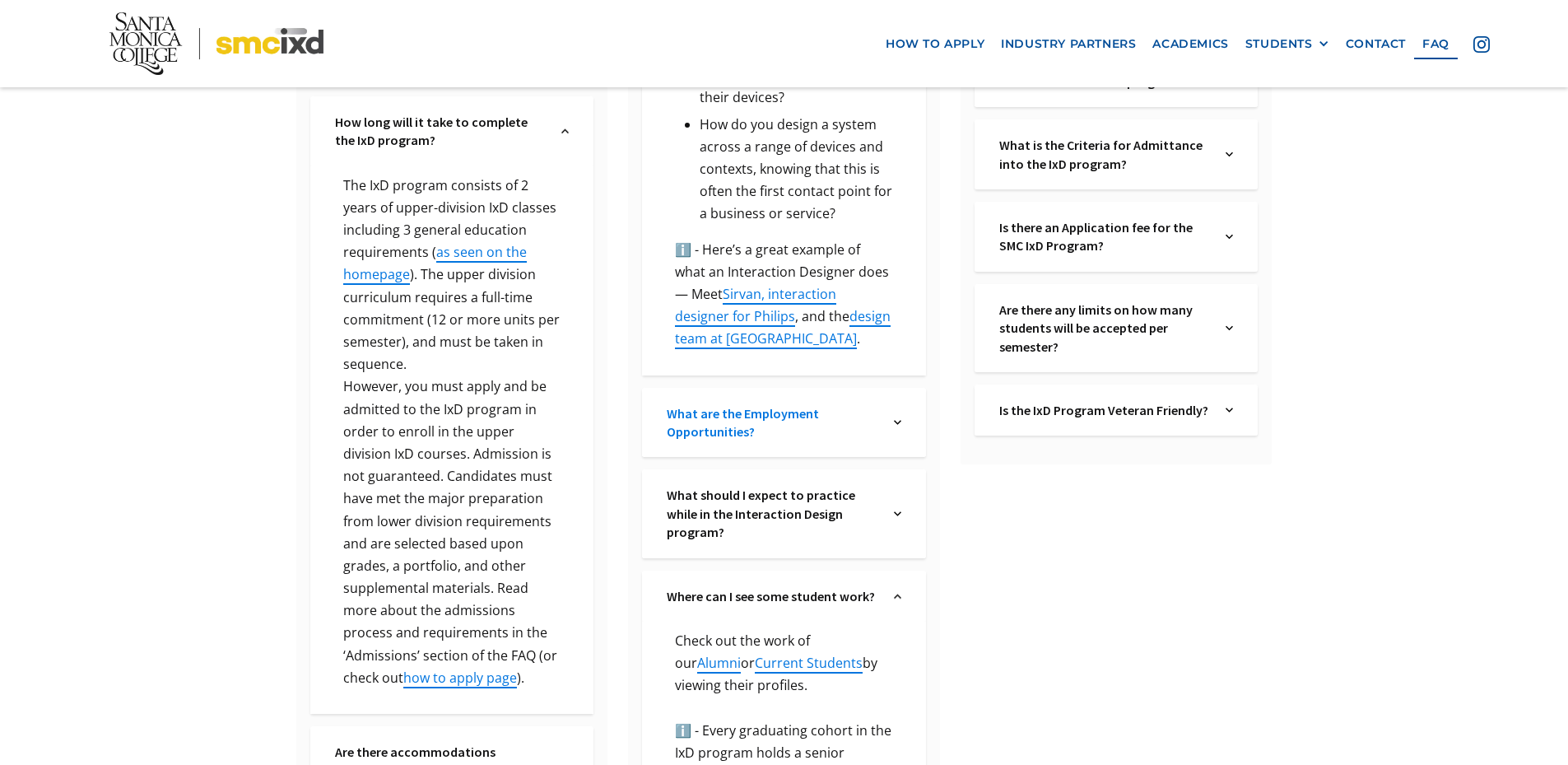
click at [773, 404] on link "What are the Employment Opportunities?" at bounding box center [772, 423] width 211 height 37
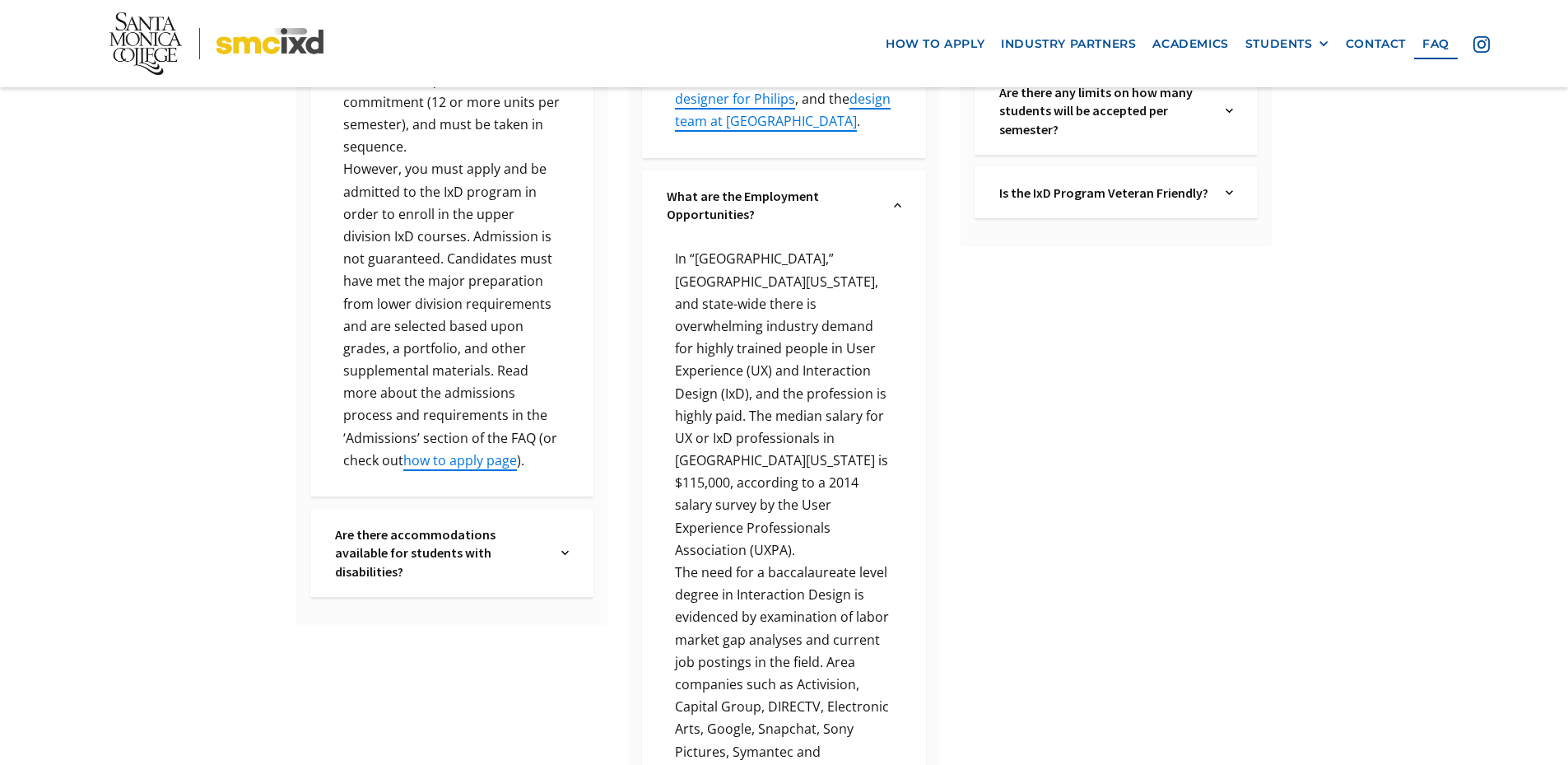
scroll to position [1482, 0]
